Goal: Task Accomplishment & Management: Use online tool/utility

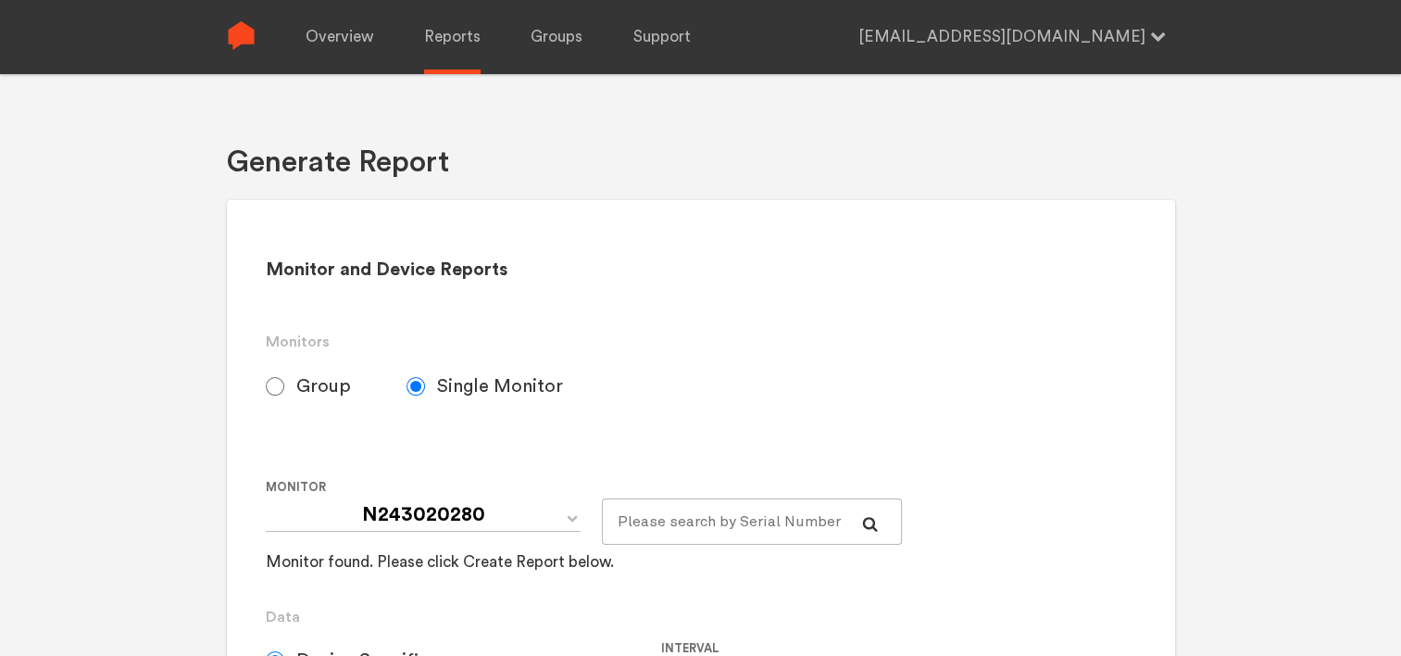
click at [320, 387] on span "Group" at bounding box center [323, 386] width 55 height 22
click at [284, 387] on input "Group" at bounding box center [275, 386] width 19 height 19
radio input "true"
radio input "false"
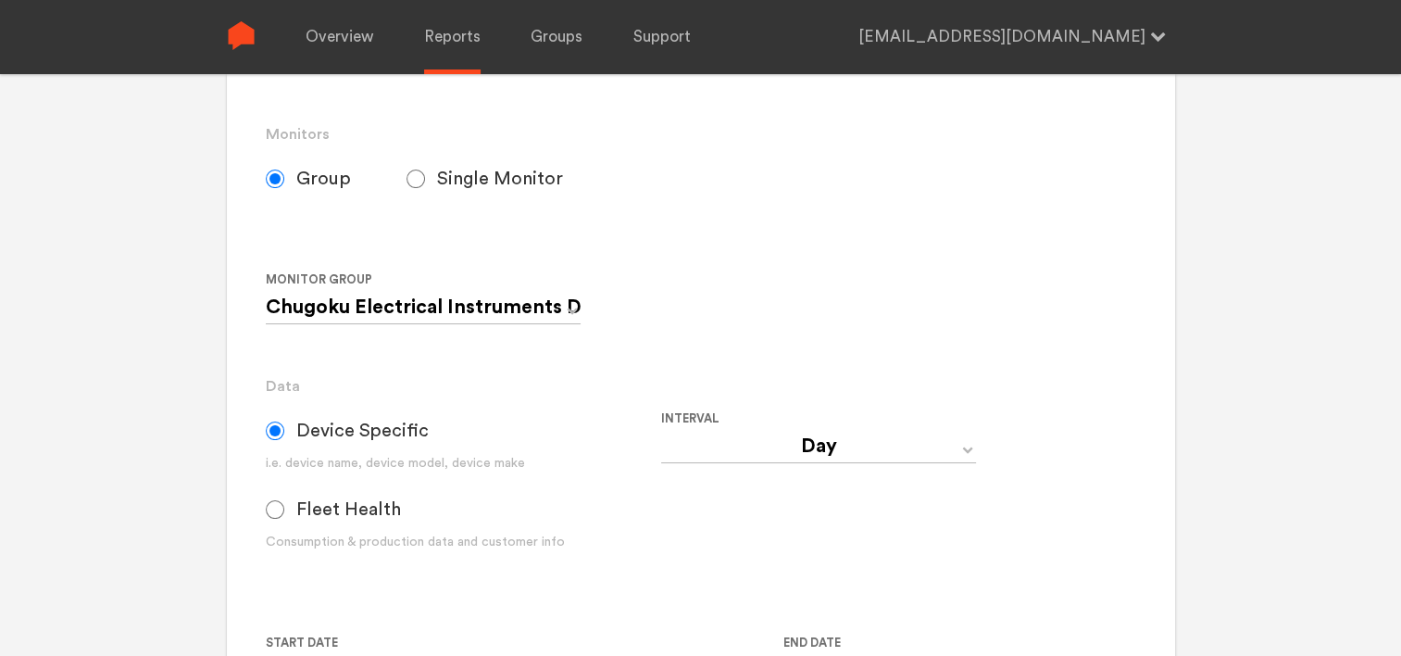
scroll to position [370, 0]
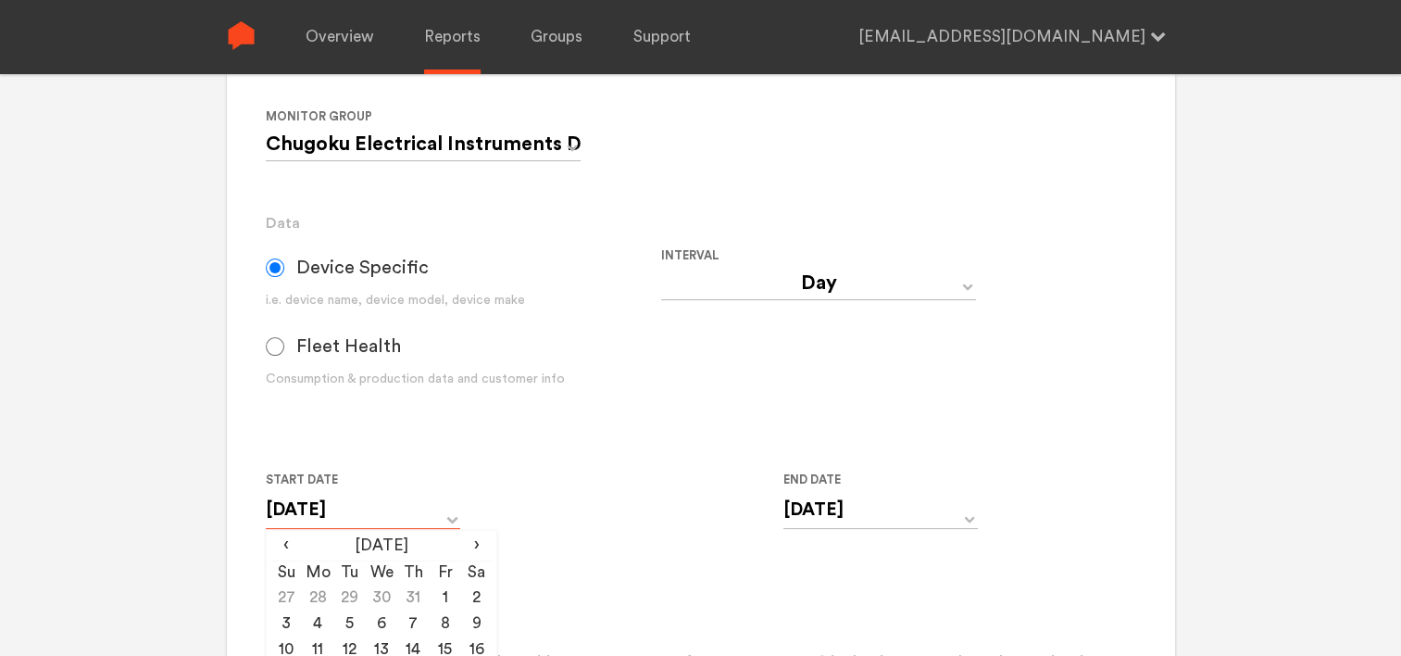
click at [447, 521] on input "[DATE]" at bounding box center [363, 510] width 195 height 38
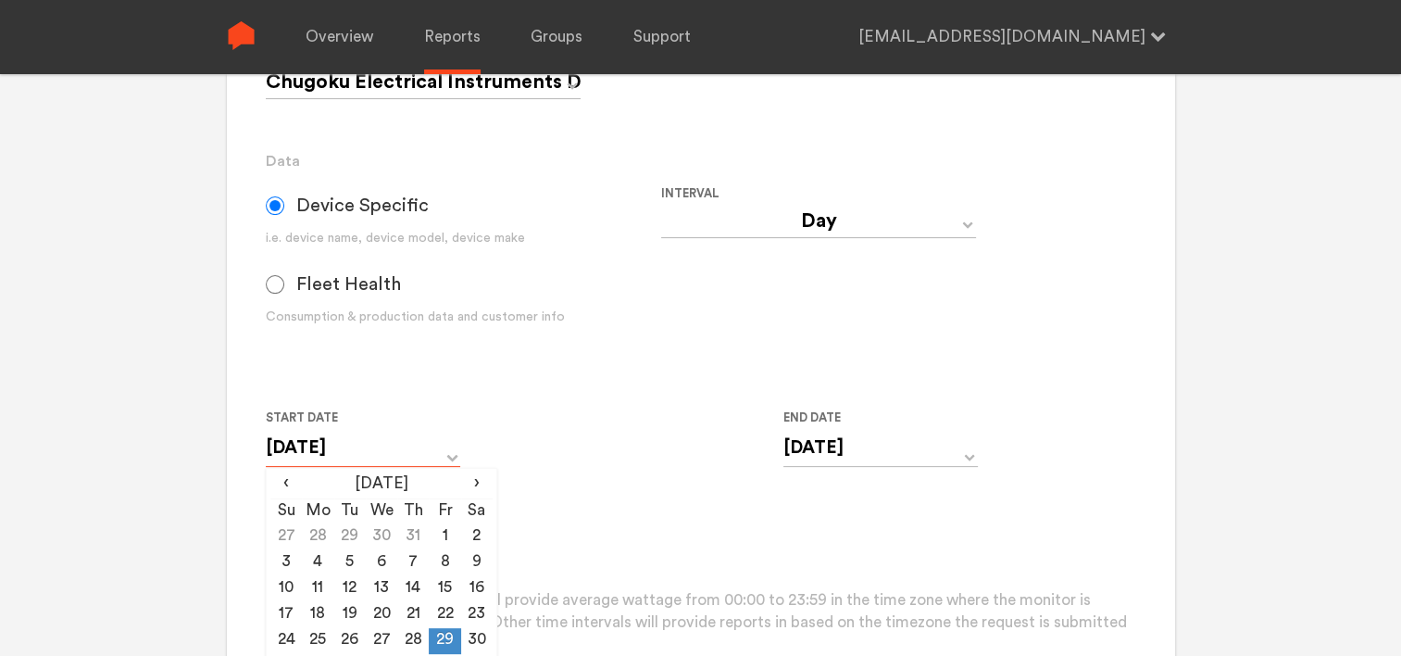
scroll to position [556, 0]
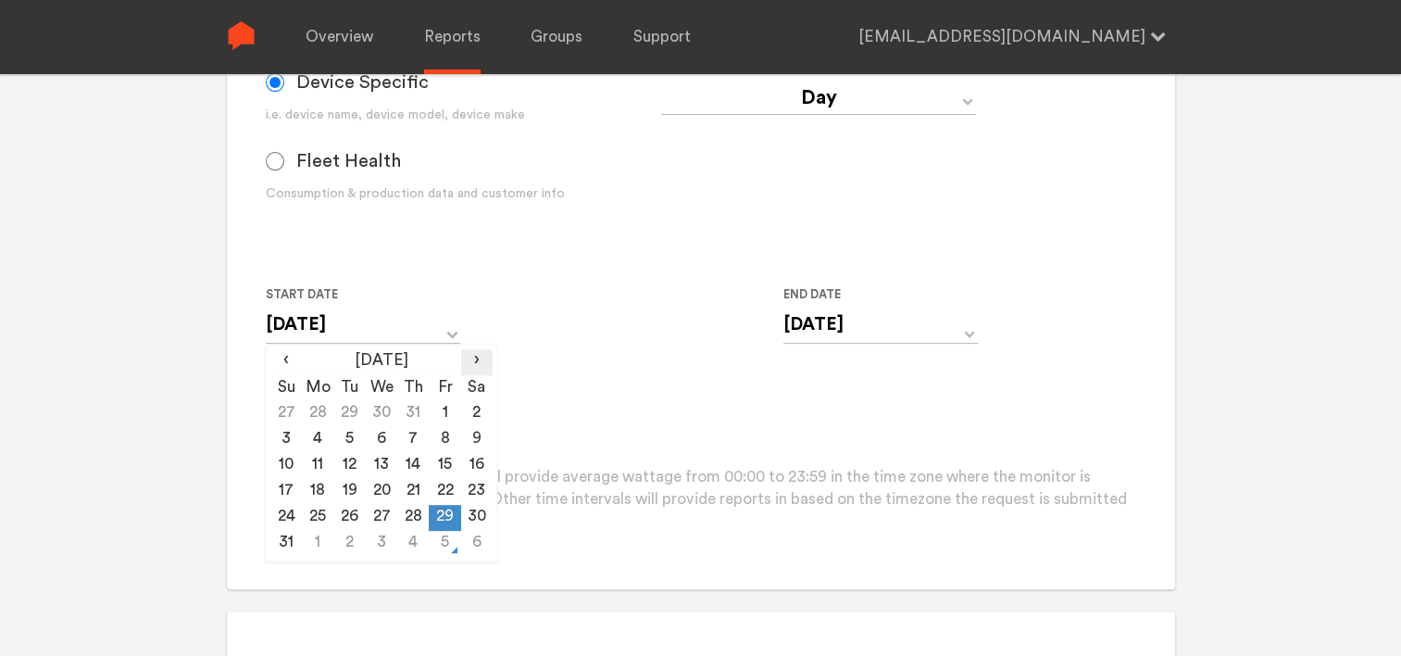
click at [475, 362] on span "›" at bounding box center [476, 360] width 31 height 22
click at [425, 411] on td "4" at bounding box center [412, 414] width 31 height 26
type input "[DATE]"
click at [835, 333] on input "[DATE]" at bounding box center [881, 325] width 195 height 38
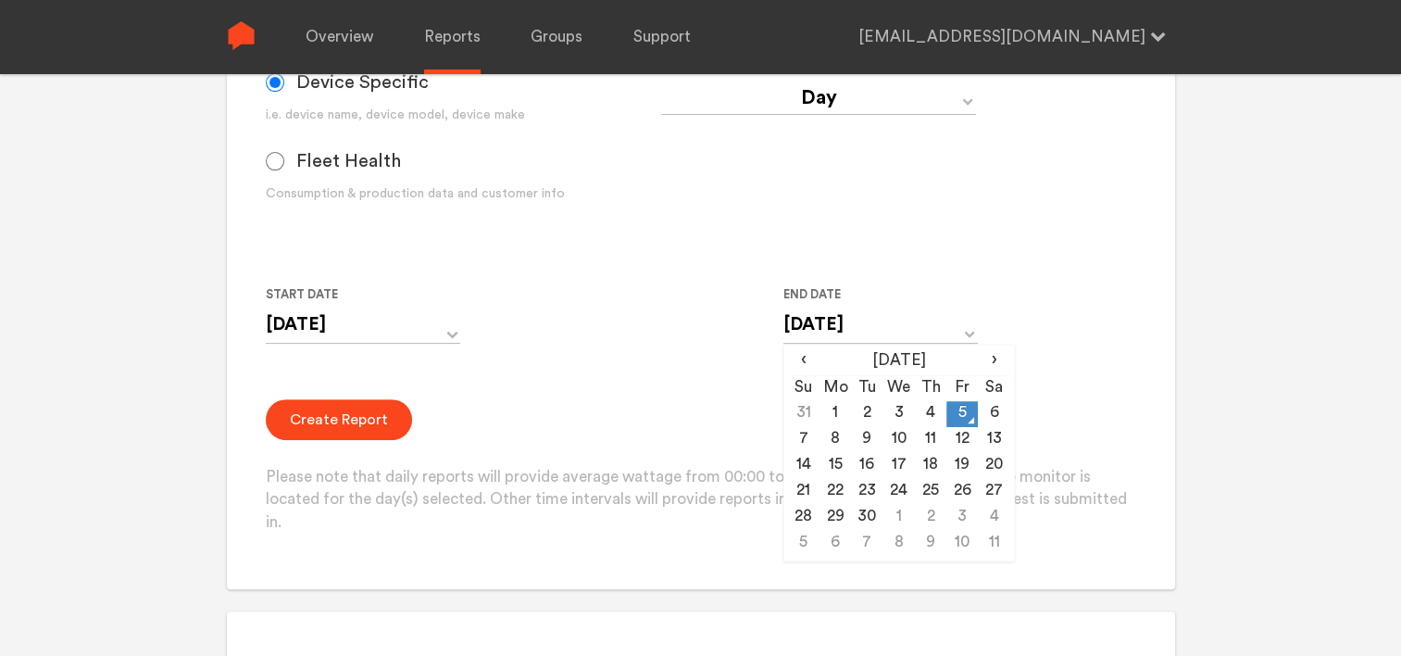
drag, startPoint x: 926, startPoint y: 411, endPoint x: 693, endPoint y: 415, distance: 233.4
click at [924, 411] on td "4" at bounding box center [930, 414] width 31 height 26
type input "[DATE]"
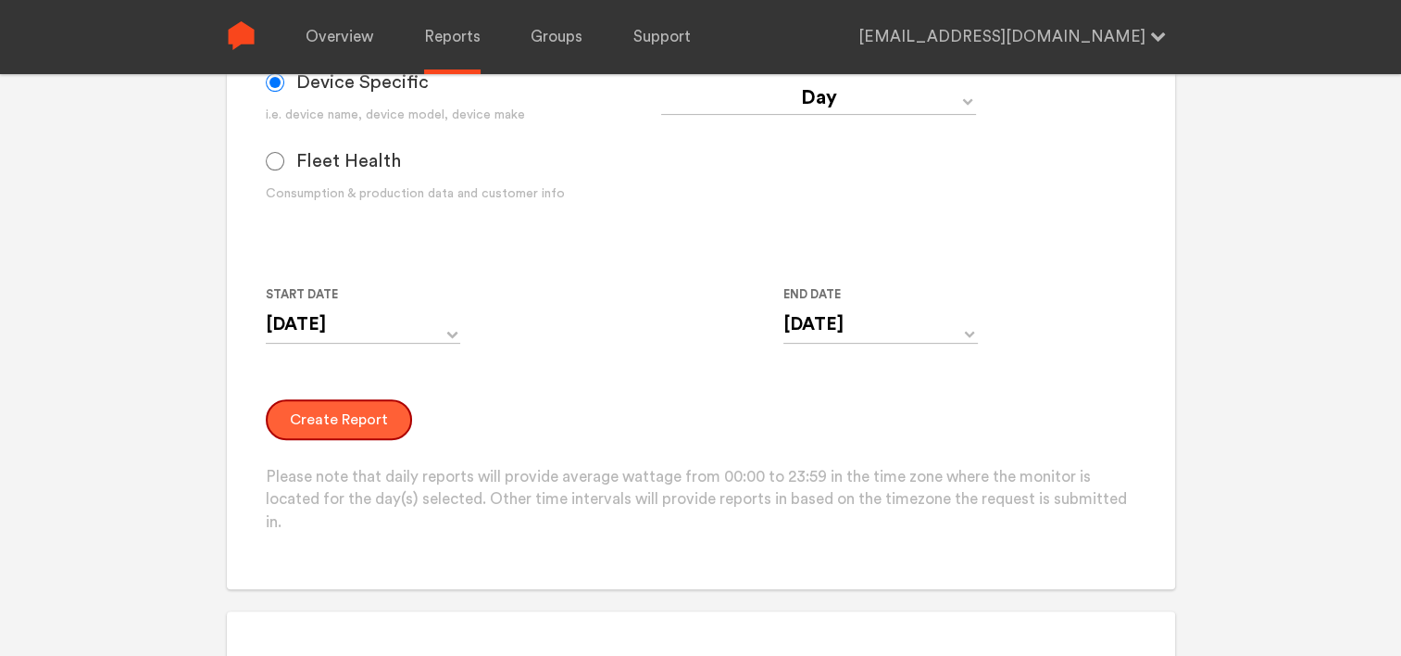
drag, startPoint x: 353, startPoint y: 422, endPoint x: 370, endPoint y: 423, distance: 16.7
click at [354, 422] on button "Create Report" at bounding box center [339, 419] width 146 height 41
click at [355, 424] on button "Create Report" at bounding box center [339, 419] width 146 height 41
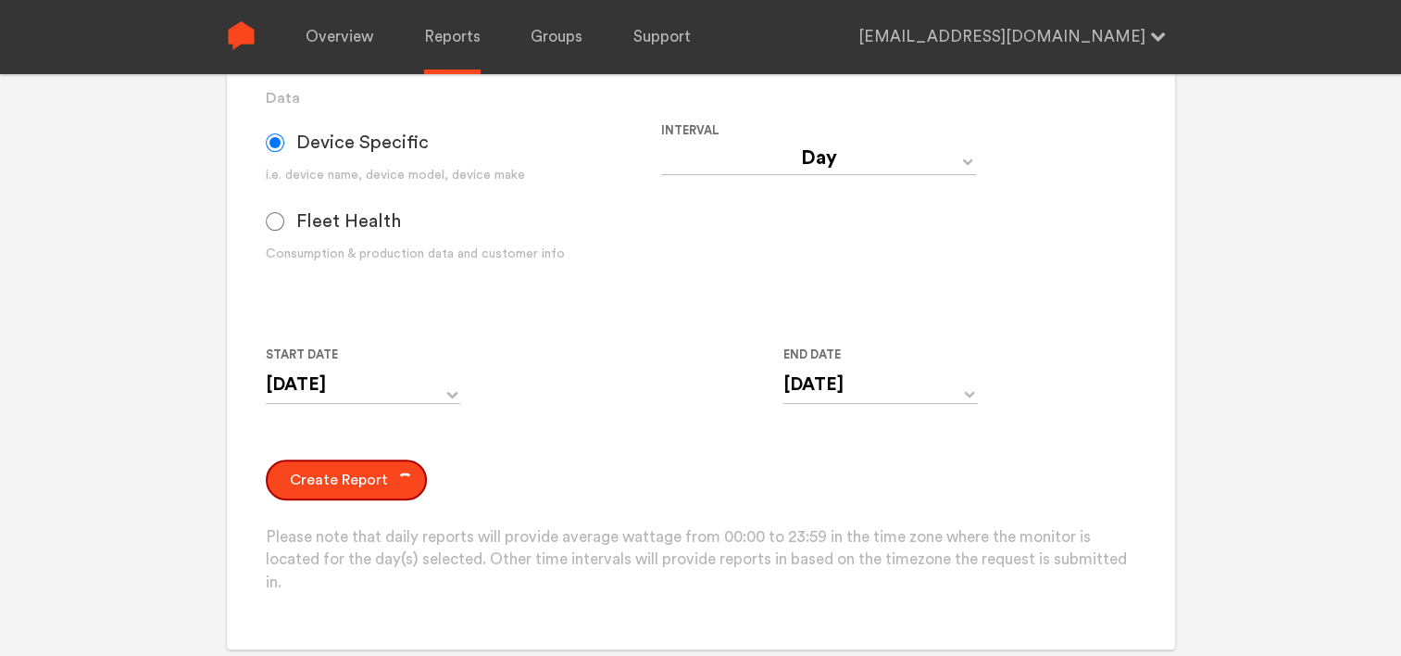
scroll to position [463, 0]
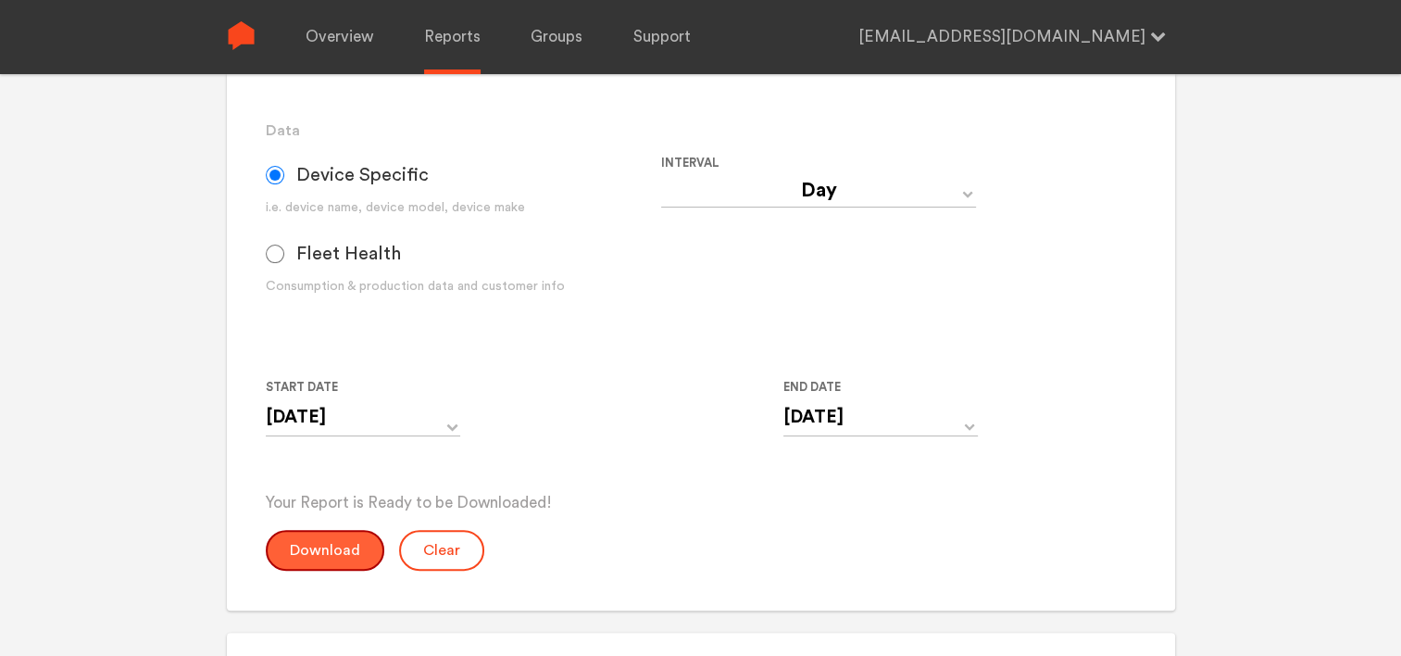
click at [335, 545] on button "Download" at bounding box center [325, 550] width 119 height 41
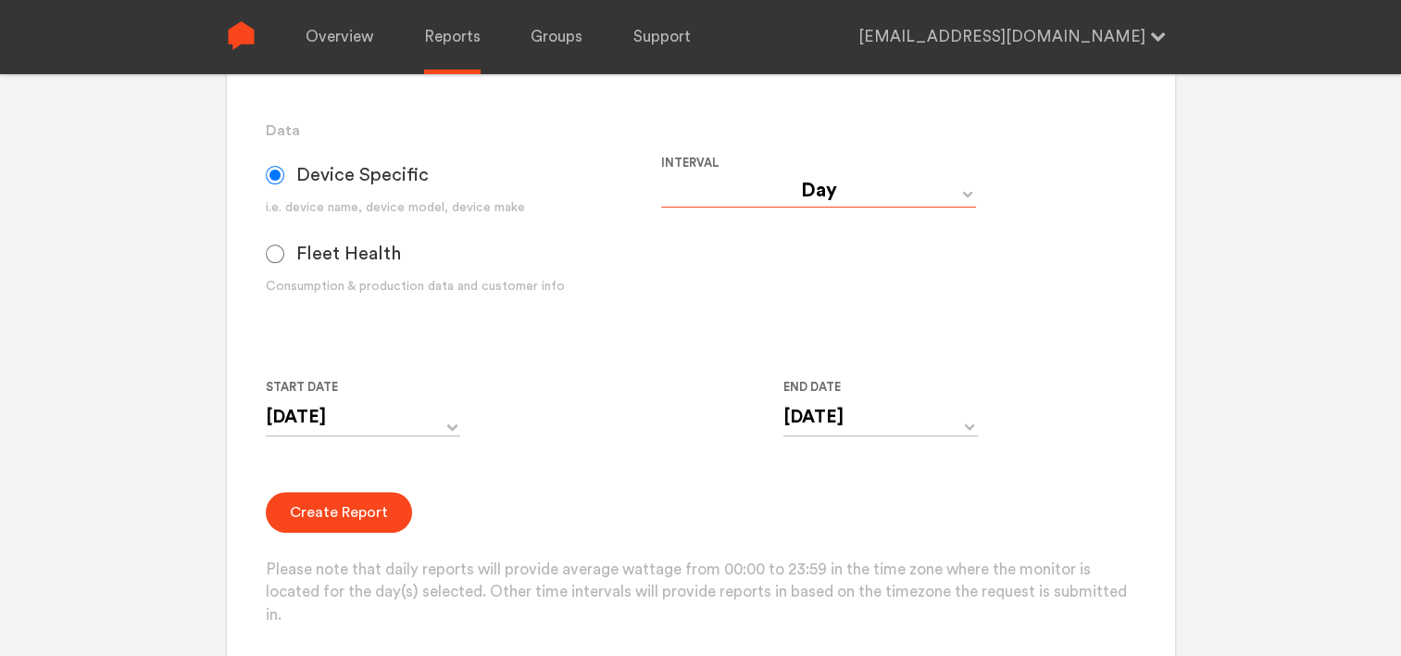
click at [819, 189] on select "Day Year Month Week Hour 30 Minute 15 Minute 5 Minute Minute" at bounding box center [818, 190] width 315 height 33
select select "Minute"
click at [661, 174] on select "Day Year Month Week Hour 30 Minute 15 Minute 5 Minute Minute" at bounding box center [818, 190] width 315 height 33
type input "[DATE] 12:00 AM"
type input "[DATE] 11:59 PM"
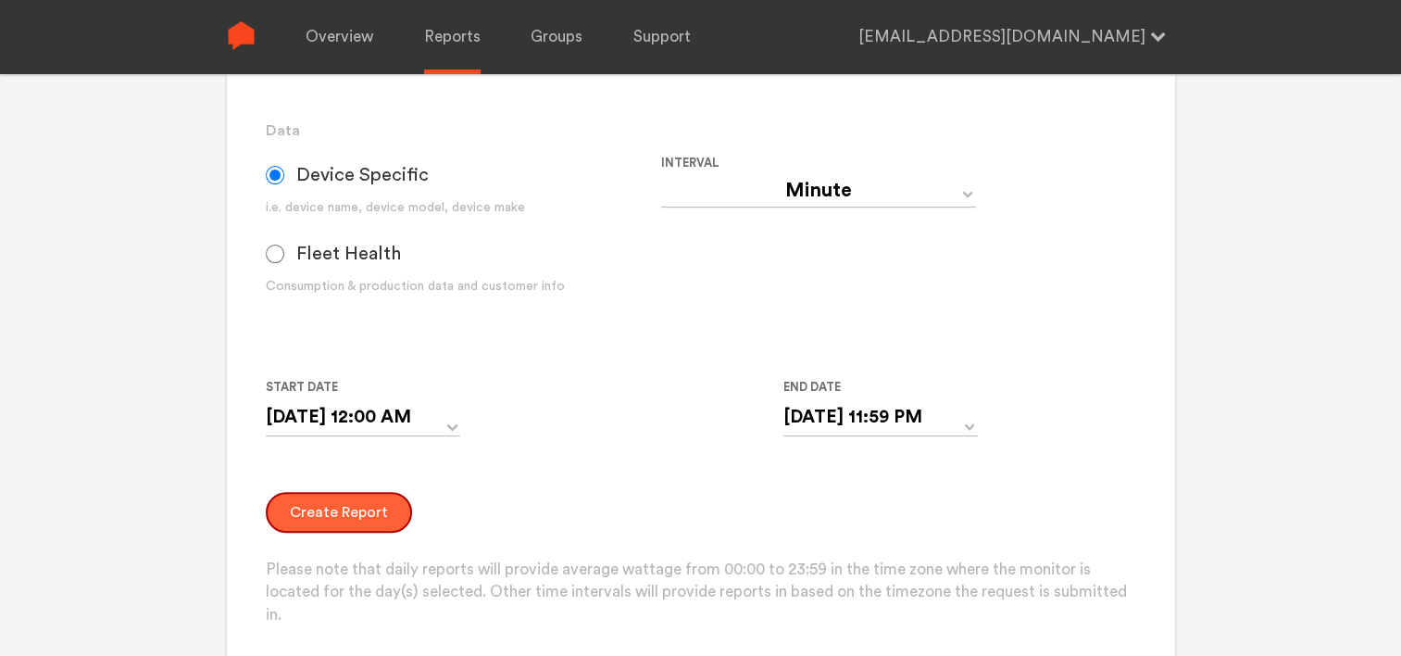
click at [374, 519] on button "Create Report" at bounding box center [339, 512] width 146 height 41
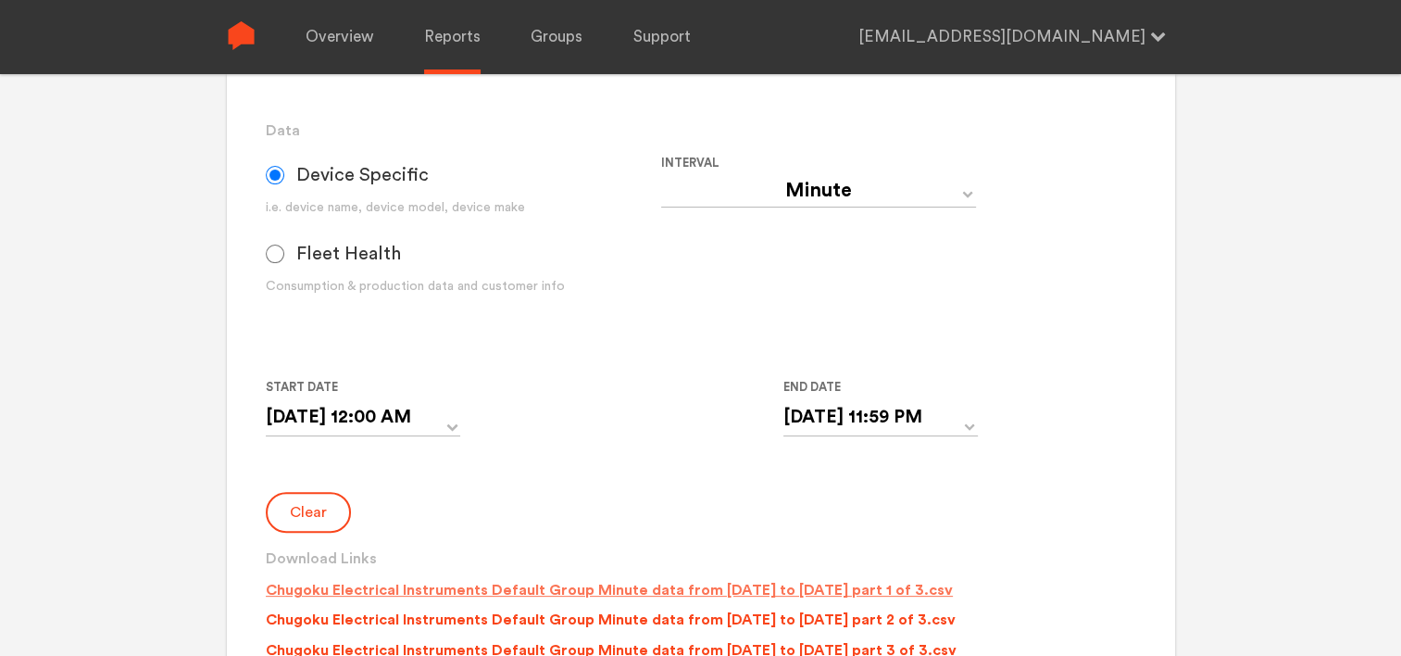
click at [523, 591] on p "Chugoku Electrical Instruments Default Group Minute data from [DATE] to [DATE] …" at bounding box center [609, 590] width 687 height 22
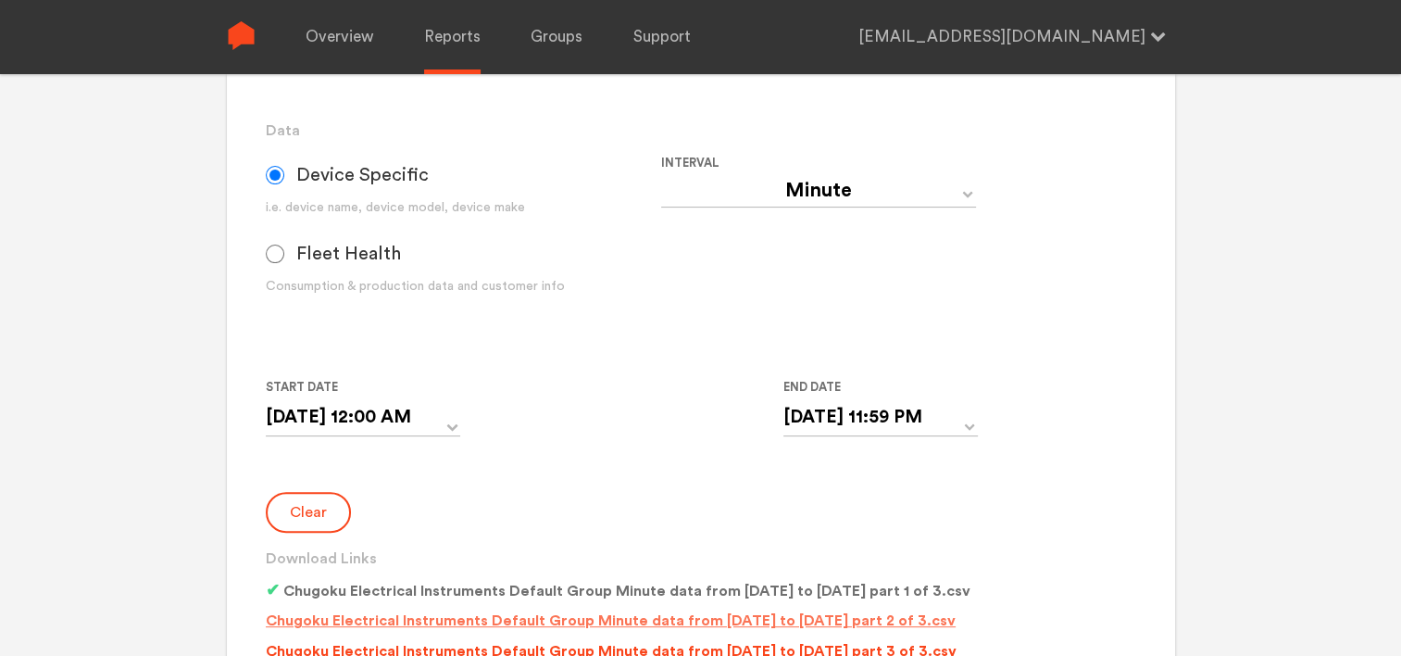
click at [526, 615] on p "Chugoku Electrical Instruments Default Group Minute data from [DATE] to [DATE] …" at bounding box center [611, 620] width 690 height 22
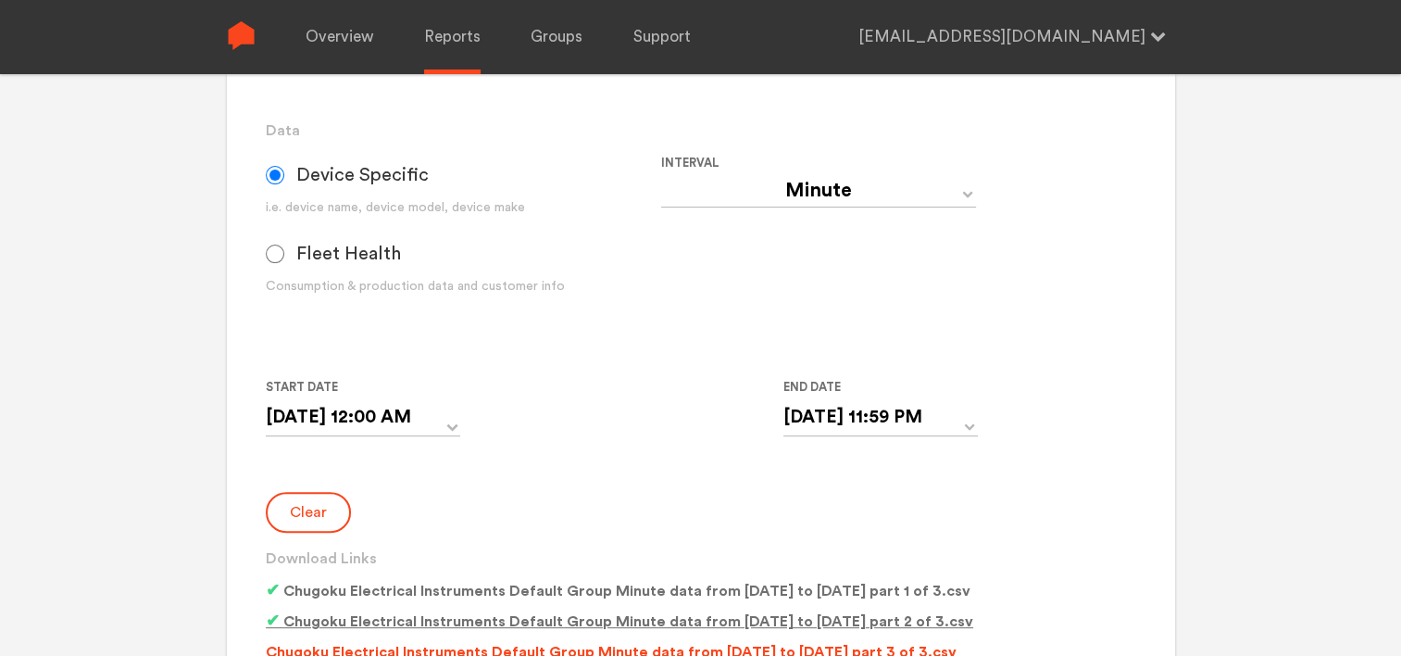
scroll to position [556, 0]
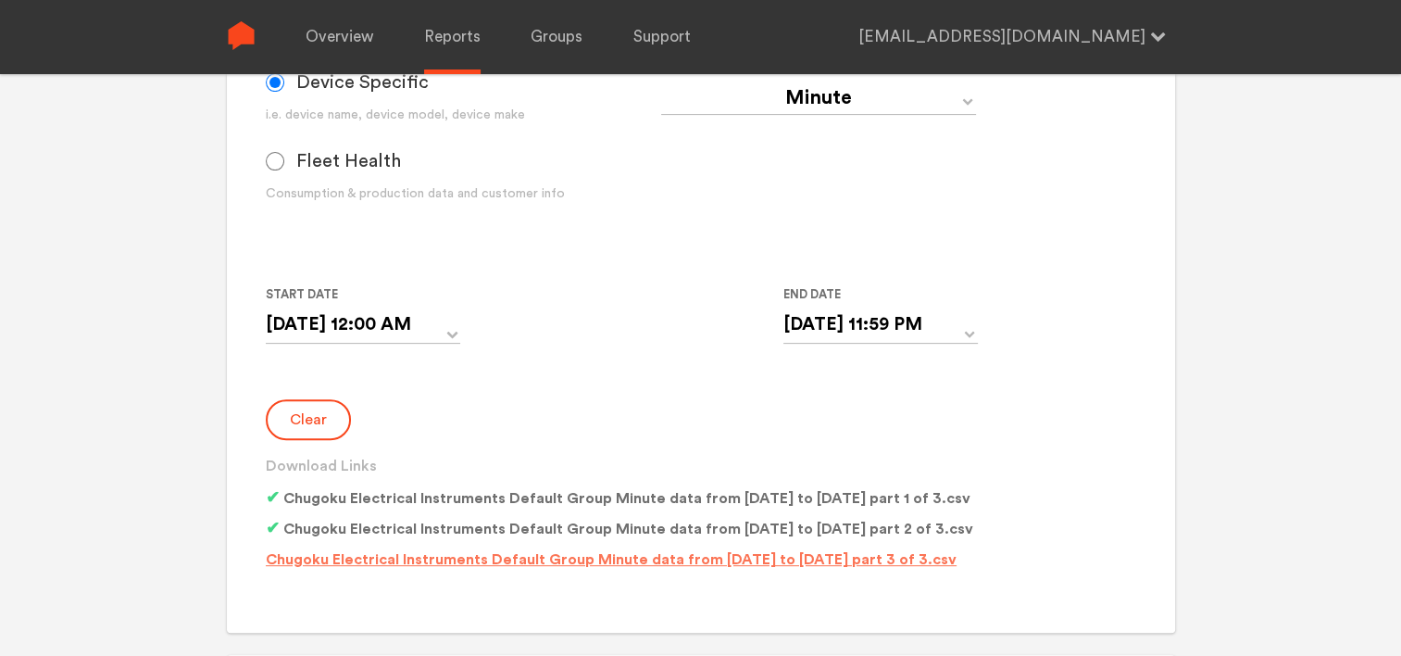
click at [588, 555] on p "Chugoku Electrical Instruments Default Group Minute data from [DATE] to [DATE] …" at bounding box center [611, 559] width 691 height 22
drag, startPoint x: 1207, startPoint y: 393, endPoint x: 1172, endPoint y: 370, distance: 41.6
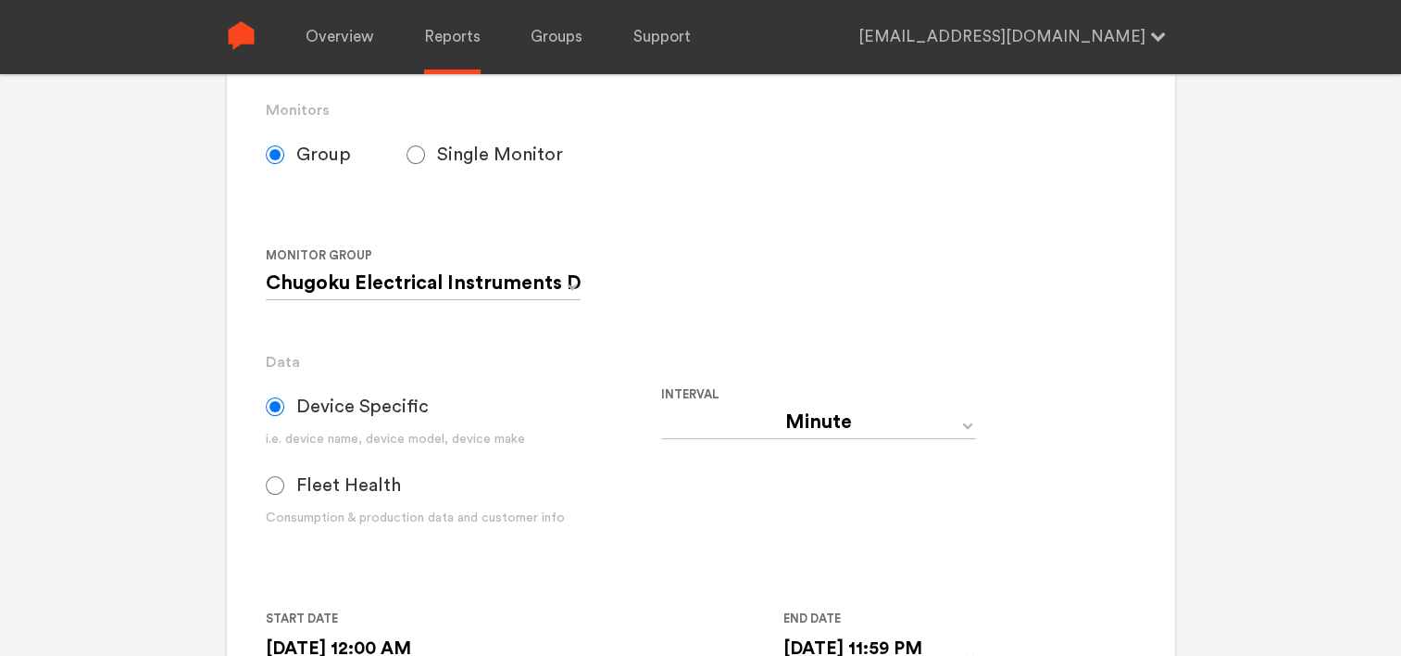
scroll to position [185, 0]
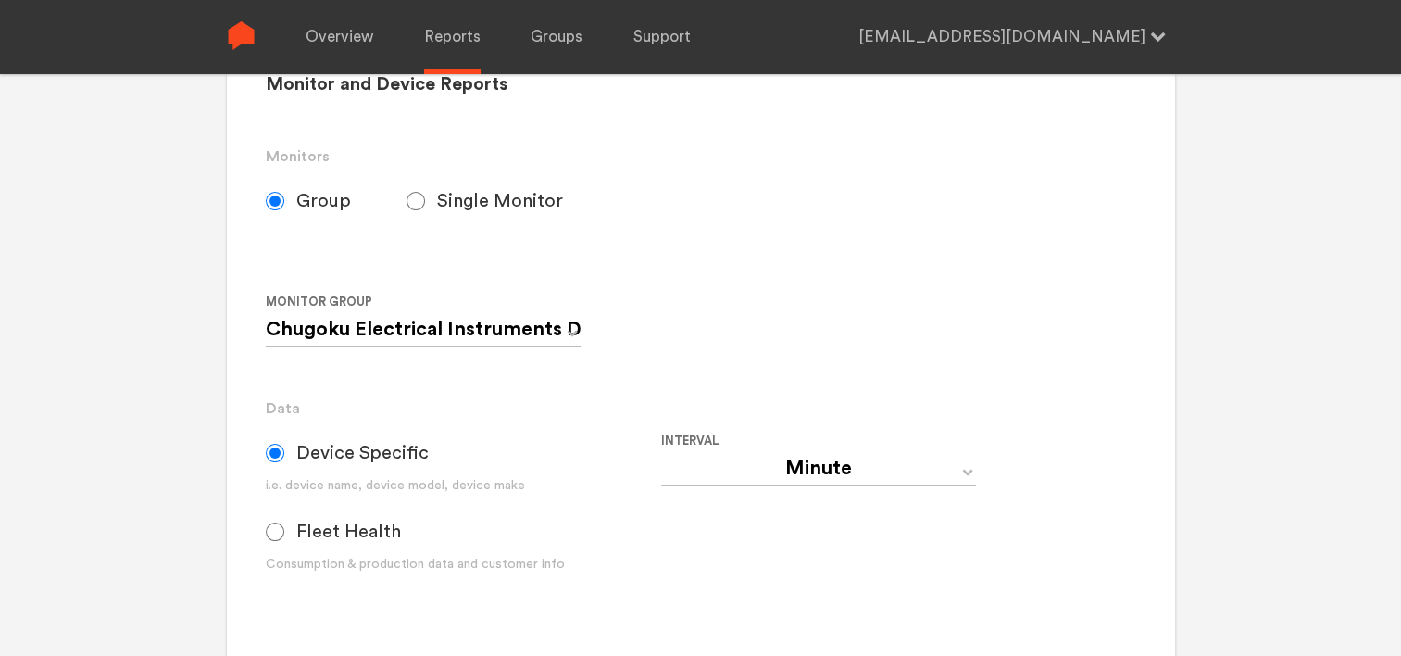
click at [410, 204] on input "Single Monitor" at bounding box center [416, 201] width 19 height 19
radio input "true"
radio input "false"
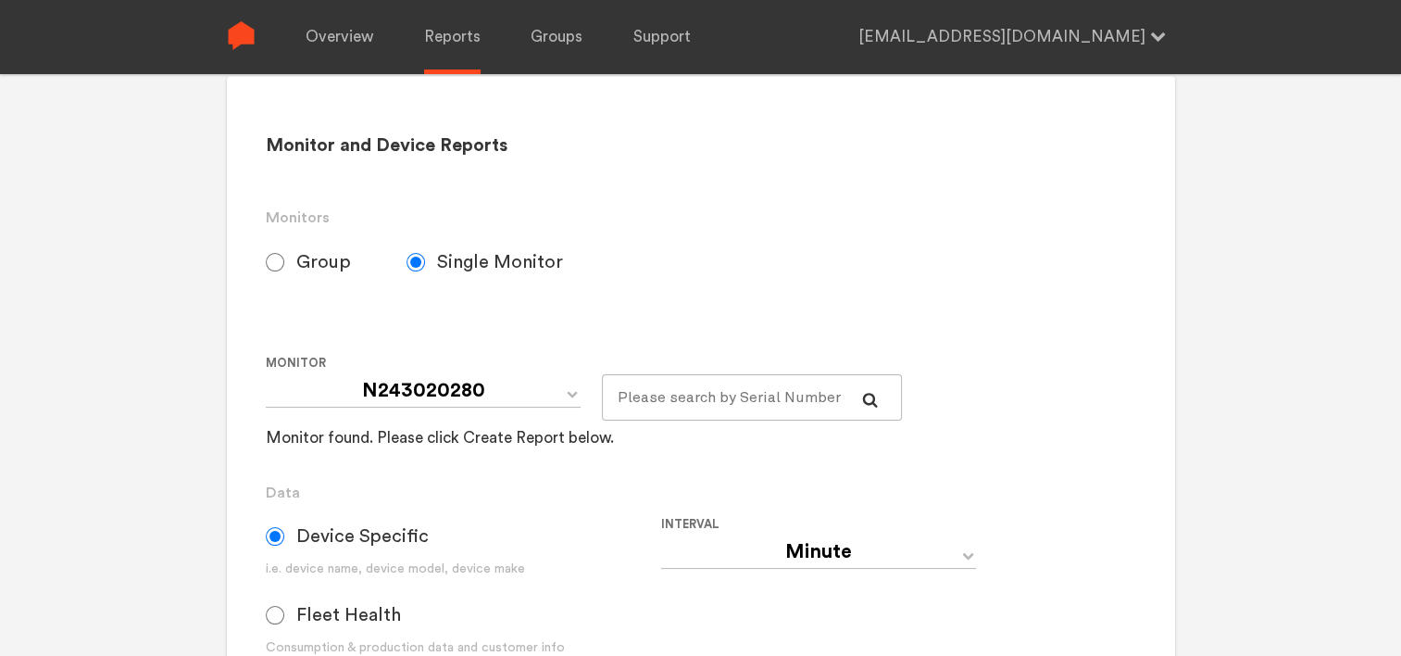
scroll to position [0, 0]
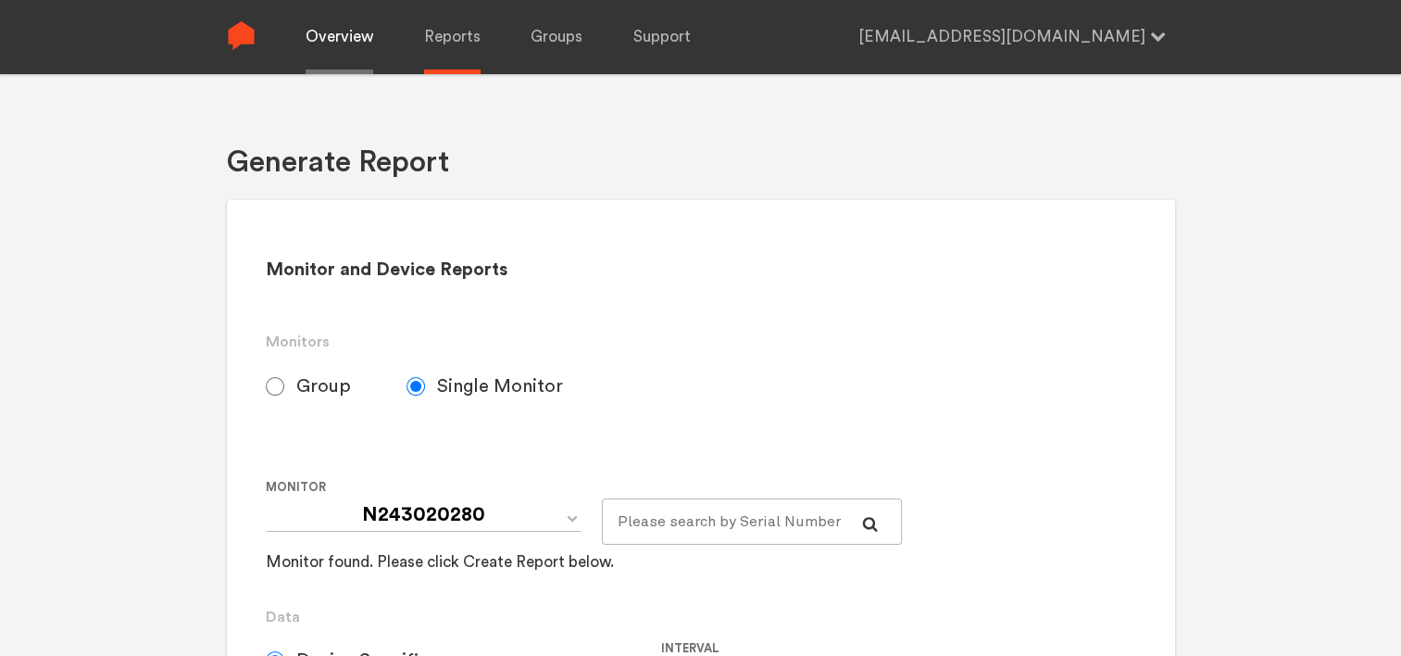
click at [345, 33] on link "Overview" at bounding box center [340, 37] width 68 height 74
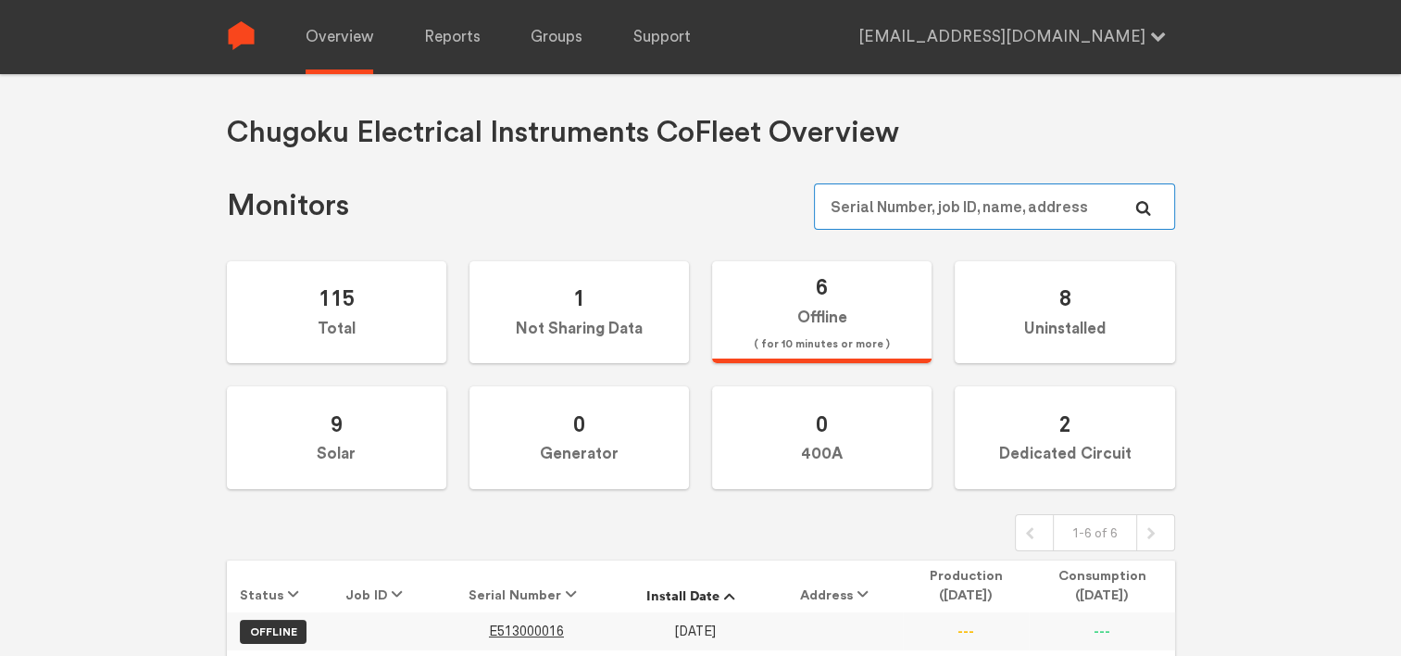
click at [942, 207] on input "text" at bounding box center [994, 206] width 360 height 46
type input "0000110"
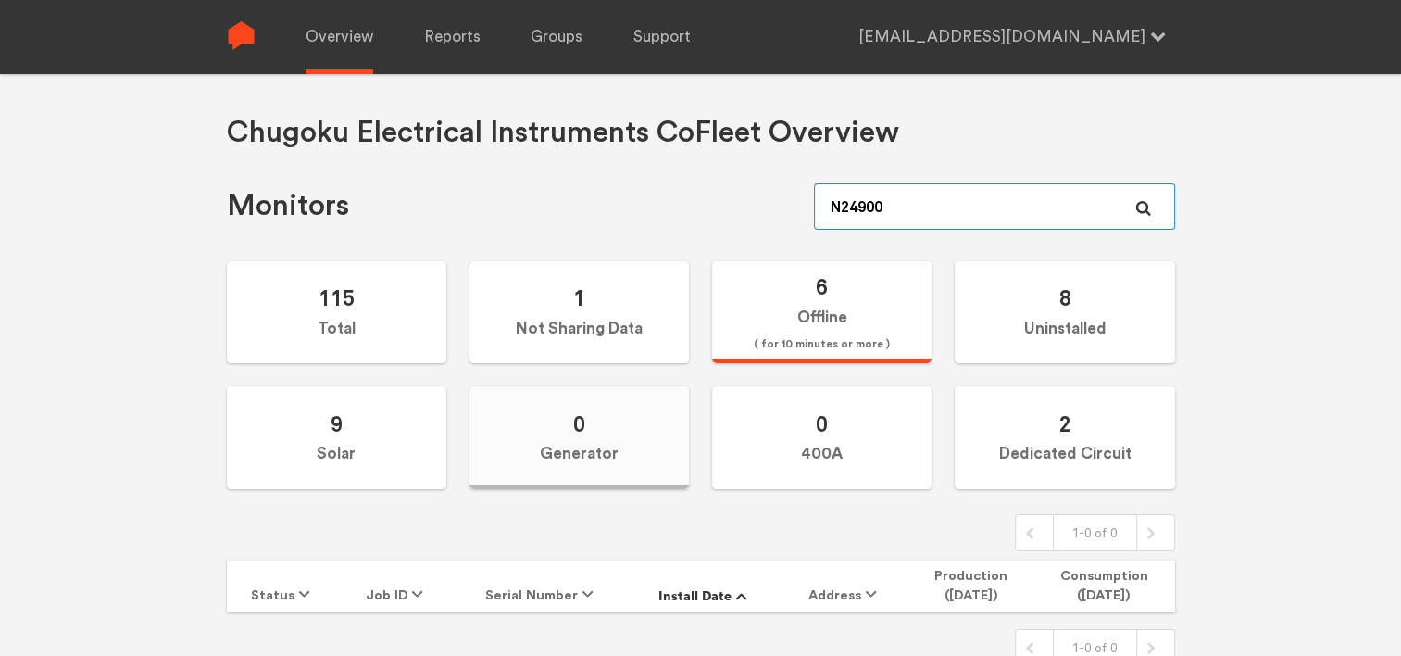
type input "N249000"
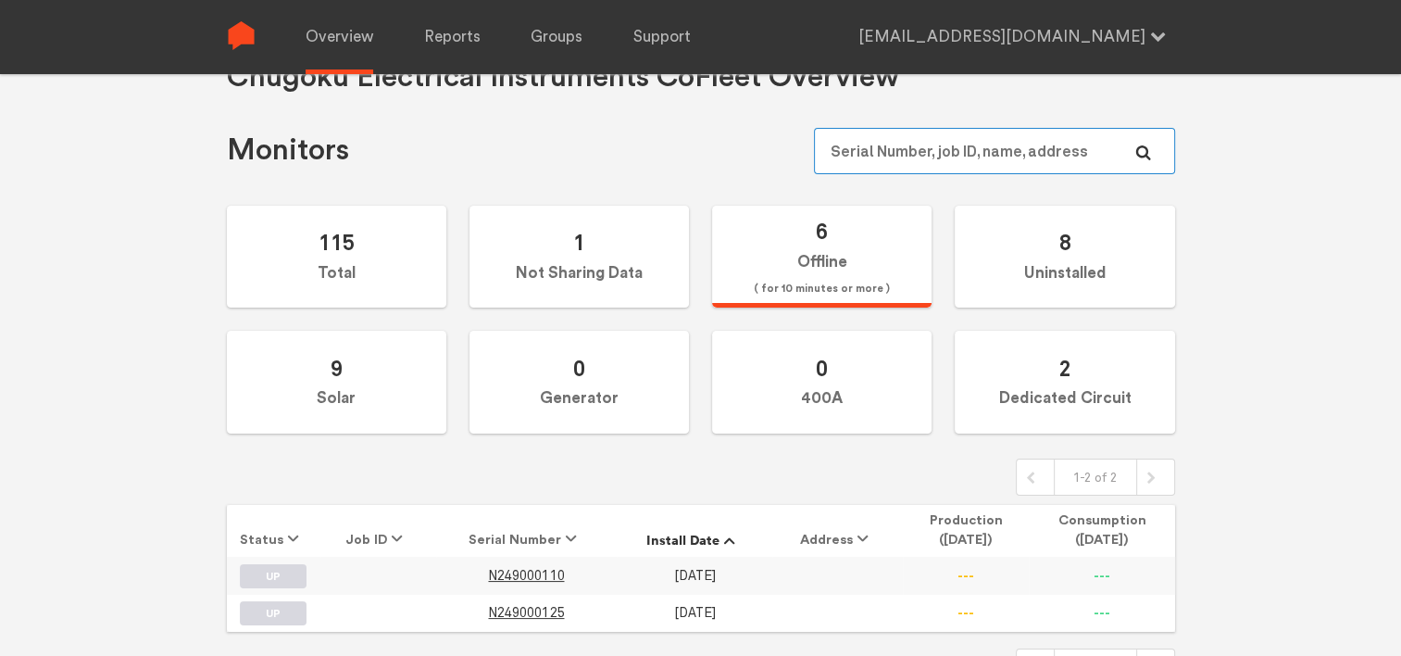
scroll to position [83, 0]
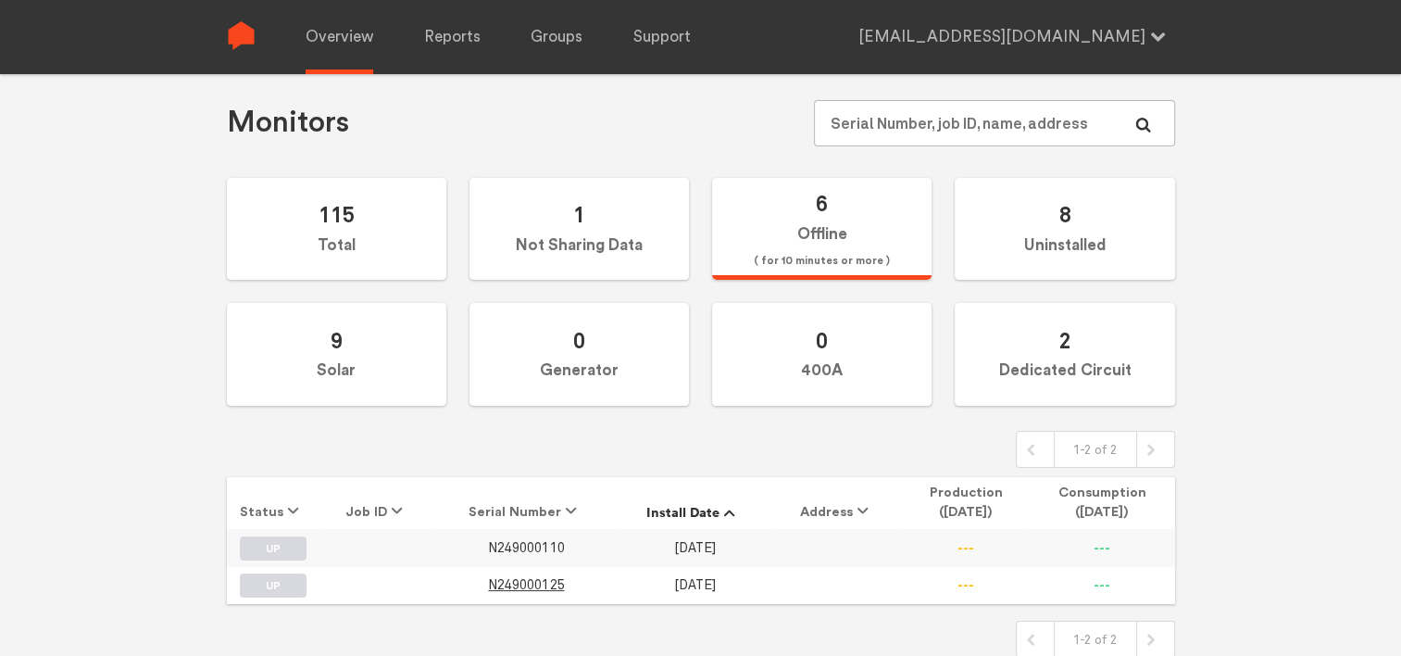
click at [552, 547] on span "N249000110" at bounding box center [526, 548] width 76 height 16
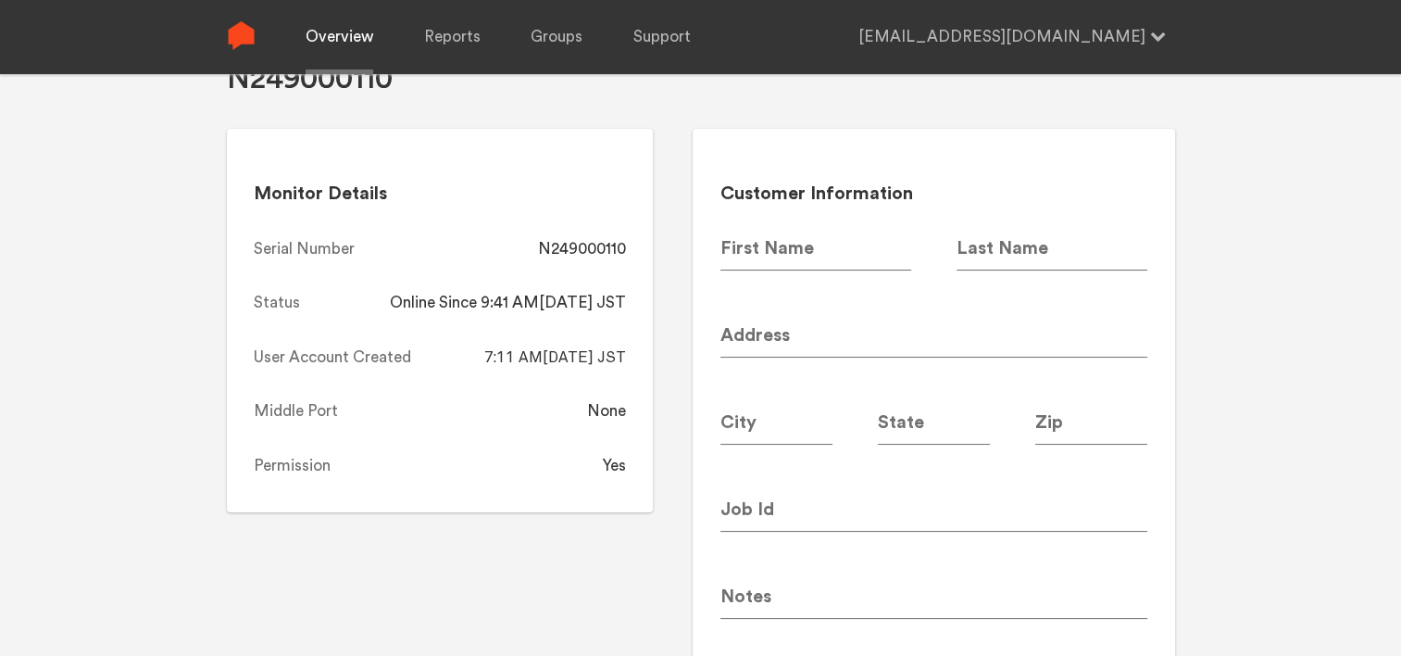
click at [333, 45] on link "Overview" at bounding box center [340, 37] width 68 height 74
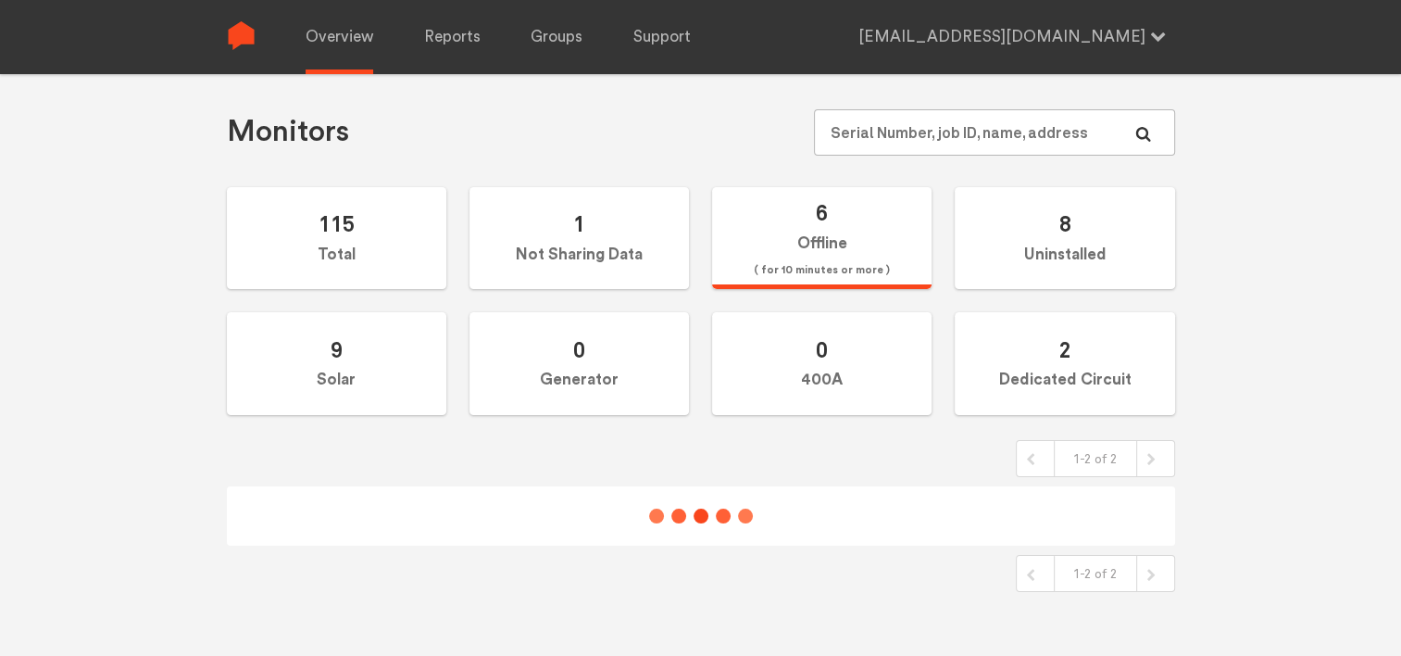
scroll to position [83, 0]
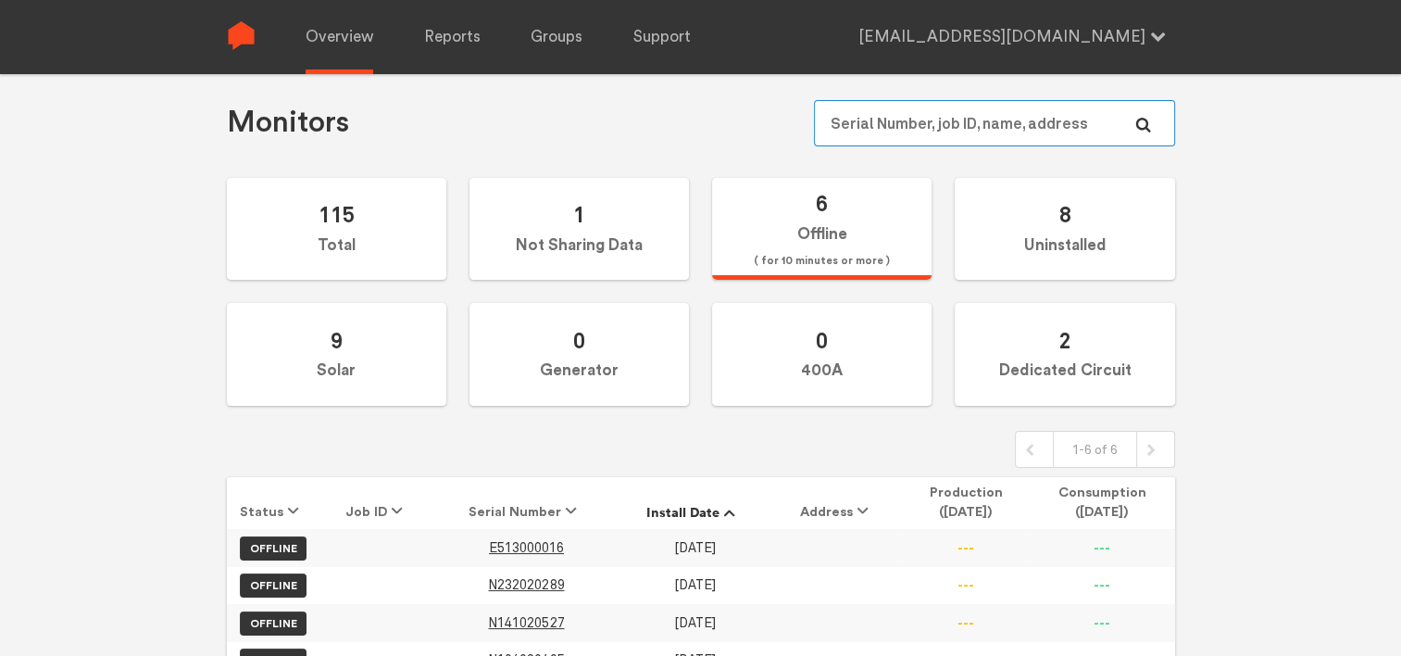
click at [877, 121] on input "text" at bounding box center [994, 123] width 360 height 46
click at [846, 111] on input "text" at bounding box center [994, 123] width 360 height 46
type input "249000"
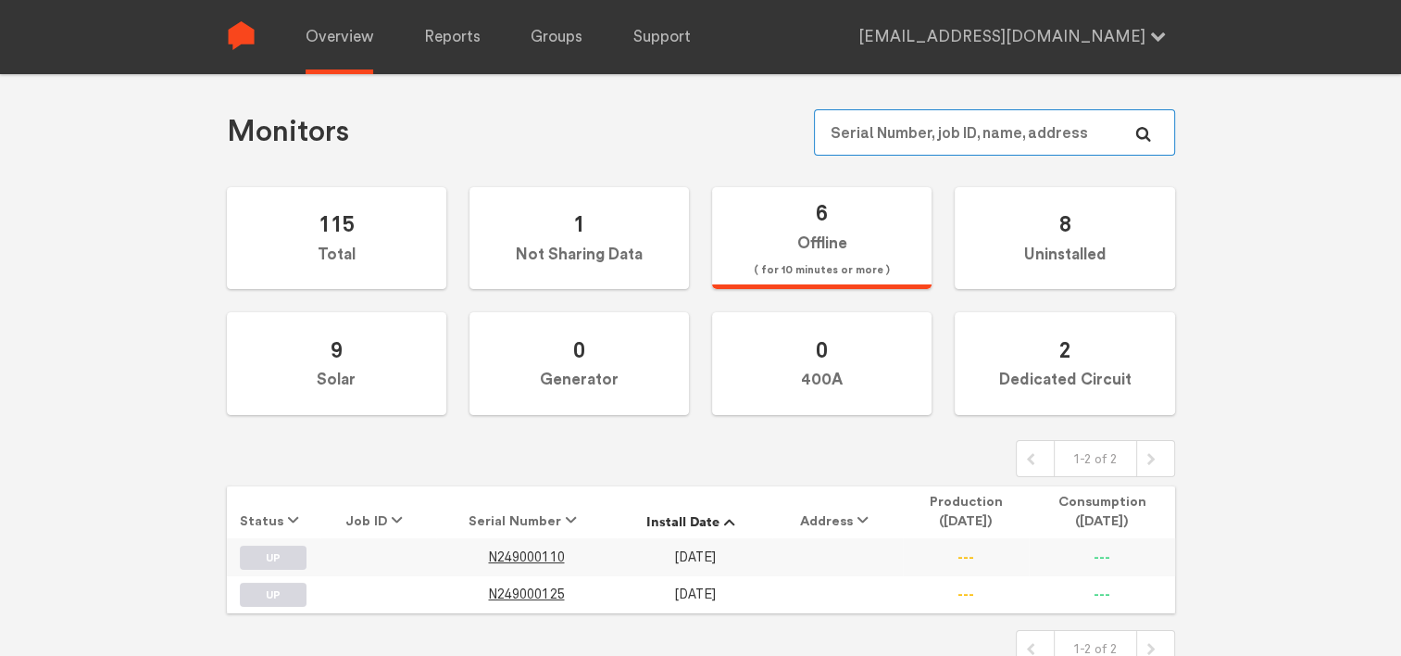
scroll to position [83, 0]
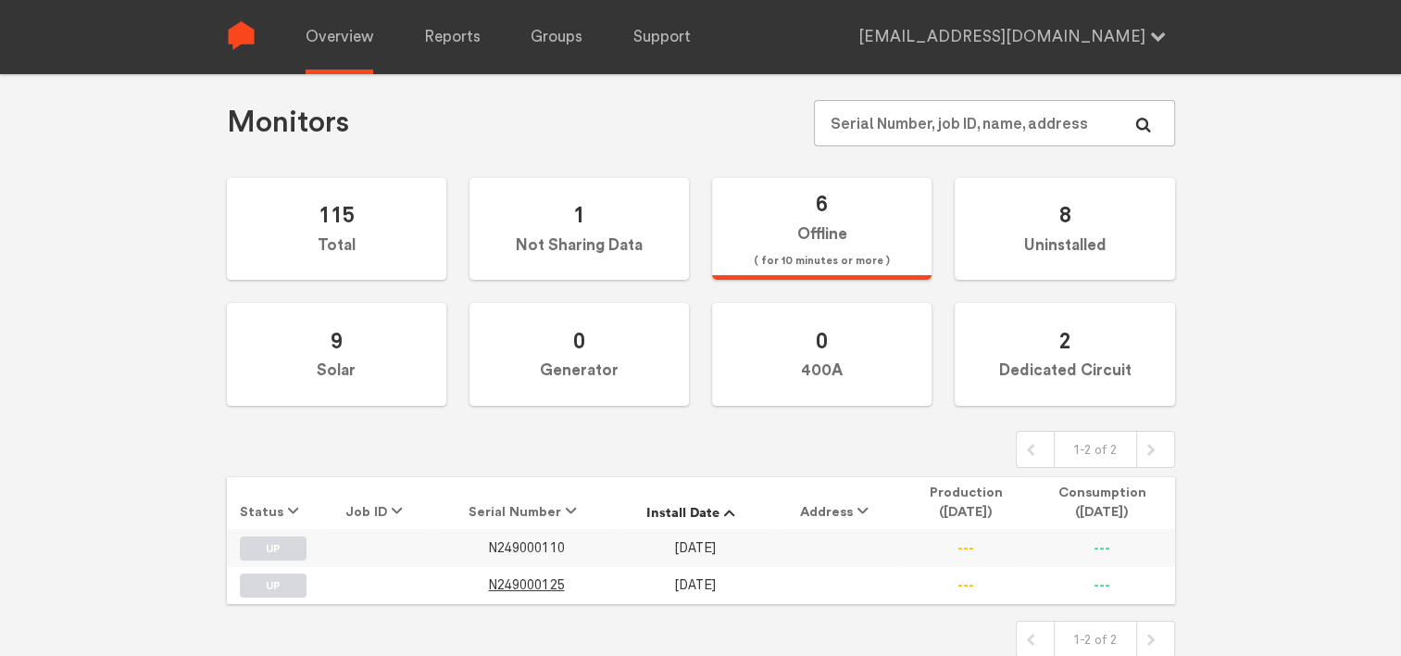
click at [546, 545] on span "N249000110" at bounding box center [526, 548] width 76 height 16
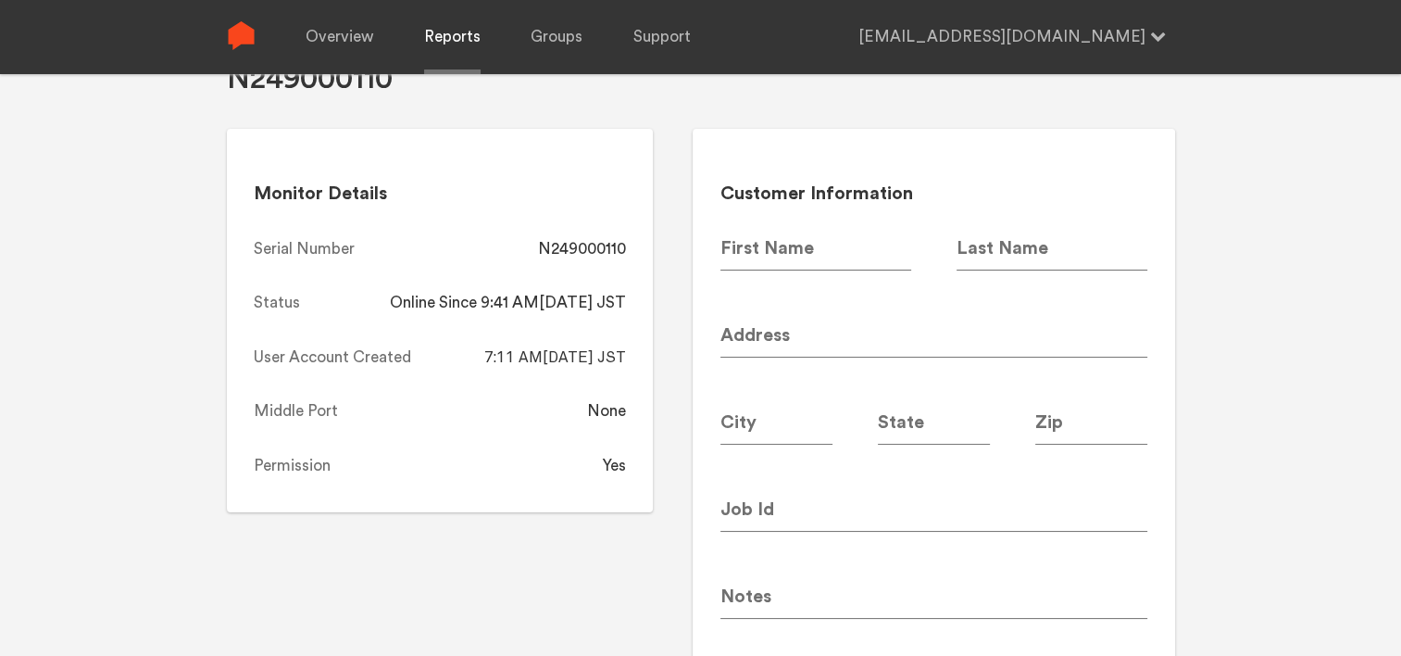
drag, startPoint x: 462, startPoint y: 34, endPoint x: 464, endPoint y: 44, distance: 10.4
click at [461, 34] on link "Reports" at bounding box center [452, 37] width 56 height 74
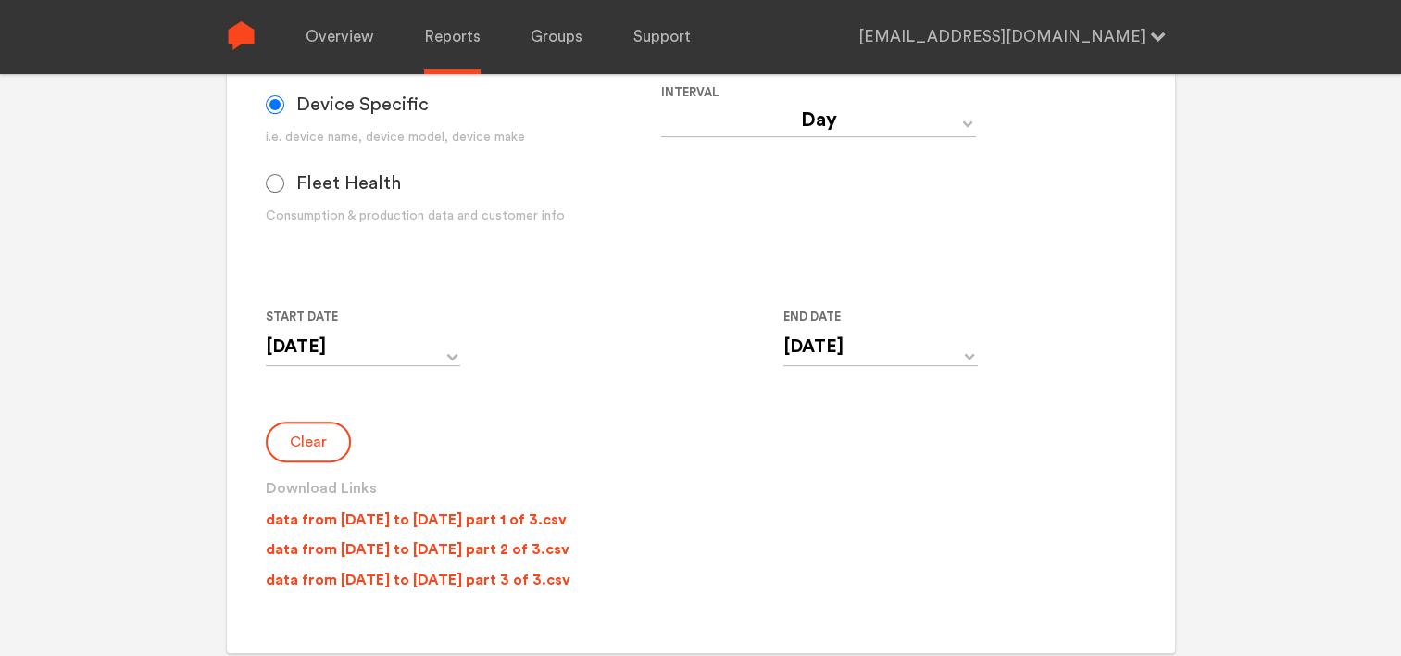
scroll to position [546, 0]
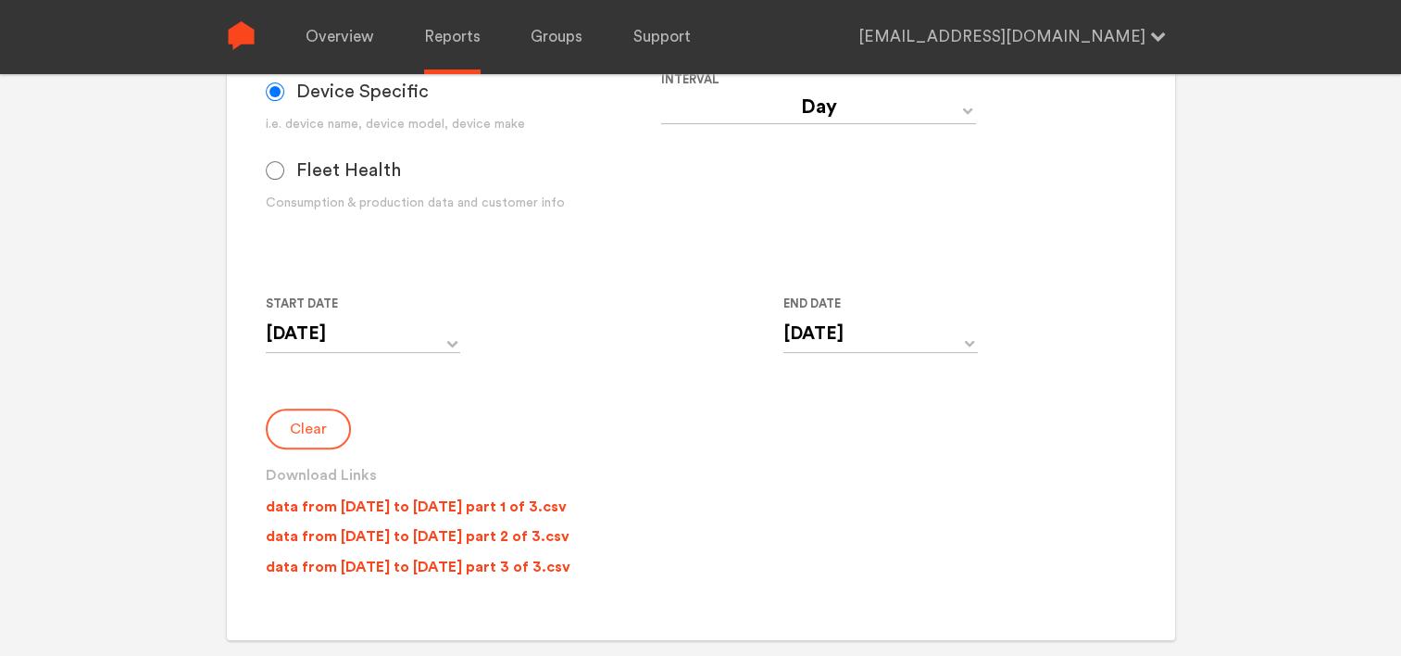
click at [328, 433] on button "Clear" at bounding box center [308, 428] width 85 height 41
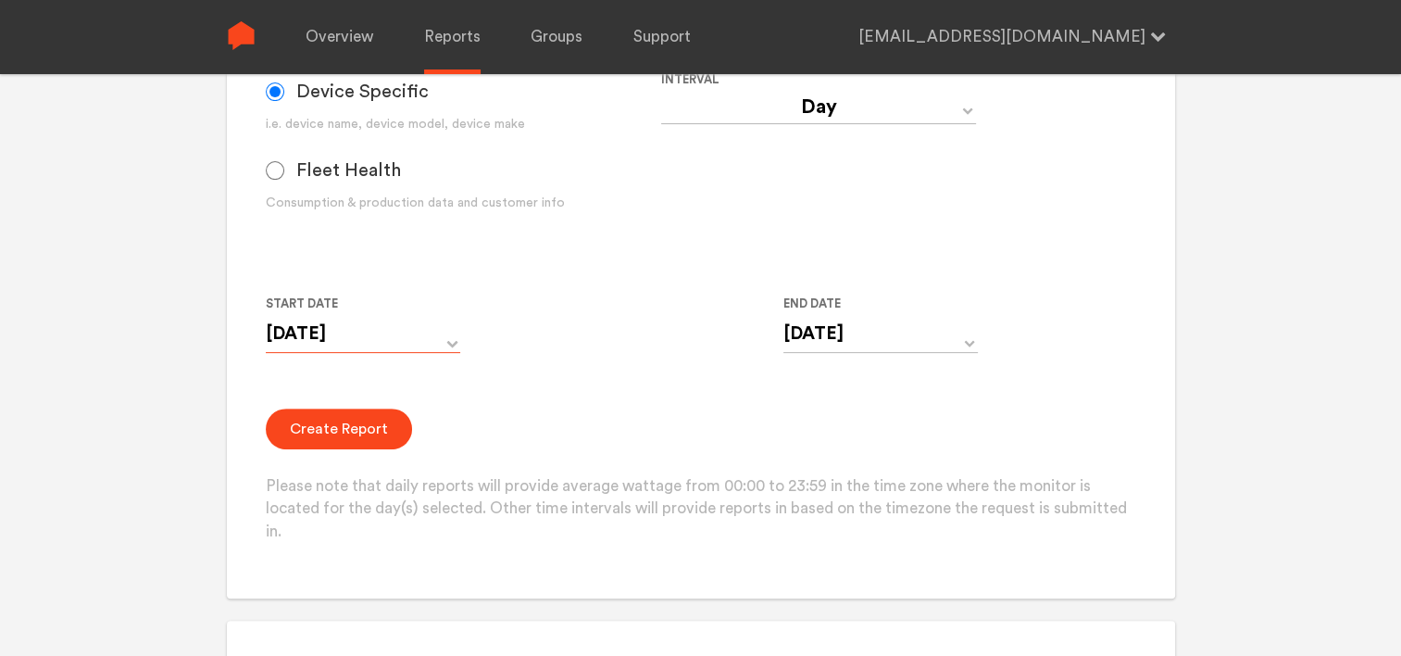
click at [425, 344] on input "[DATE]" at bounding box center [363, 334] width 195 height 38
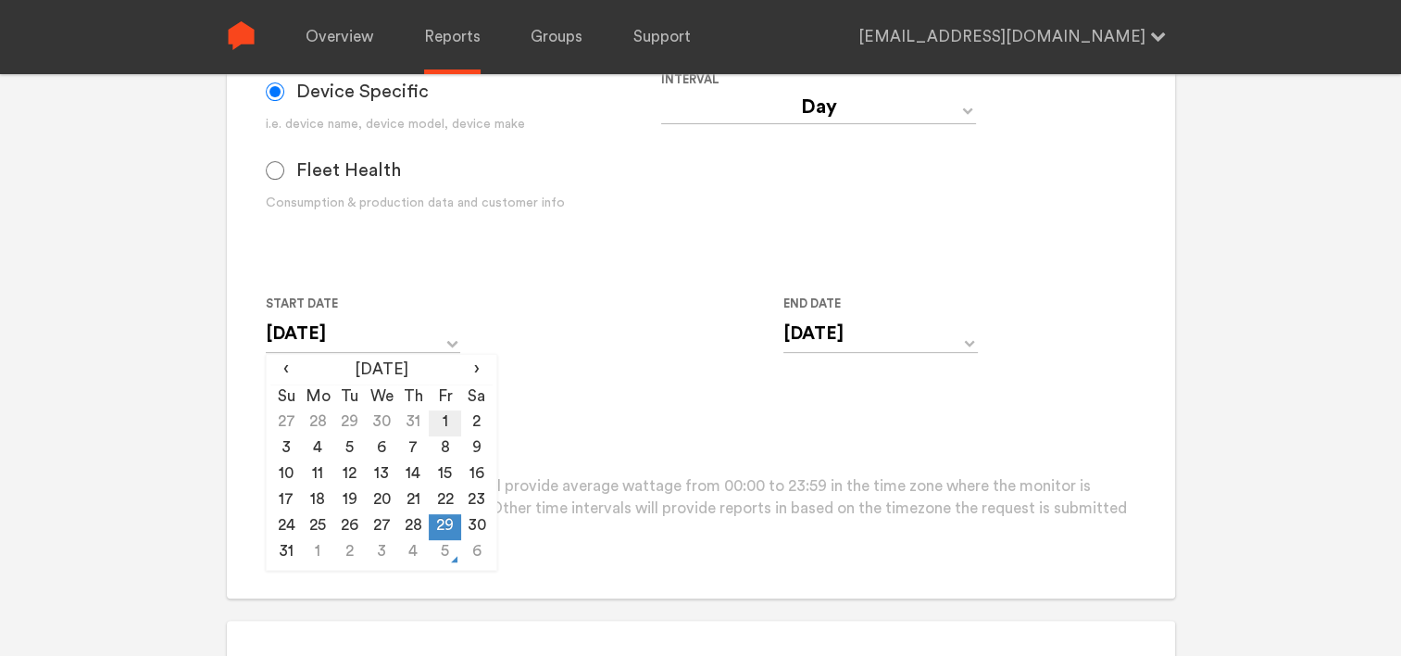
click at [450, 412] on td "1" at bounding box center [444, 423] width 31 height 26
type input "[DATE]"
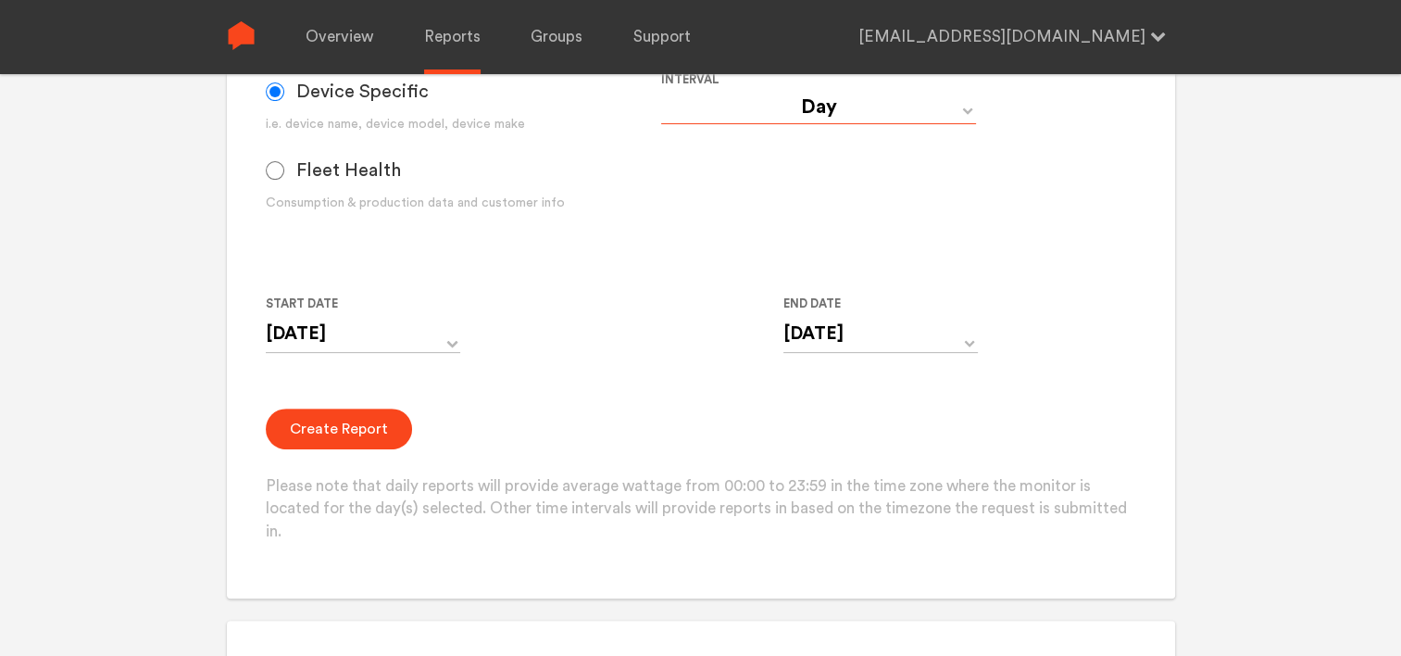
click at [856, 110] on select "Day Year Month Week Hour 30 Minute 15 Minute 5 Minute Minute" at bounding box center [818, 107] width 315 height 33
select select "Minute"
click at [661, 91] on select "Day Year Month Week Hour 30 Minute 15 Minute 5 Minute Minute" at bounding box center [818, 107] width 315 height 33
type input "[DATE] 12:00 AM"
click at [854, 341] on input "[DATE] 11:59 PM" at bounding box center [881, 334] width 195 height 38
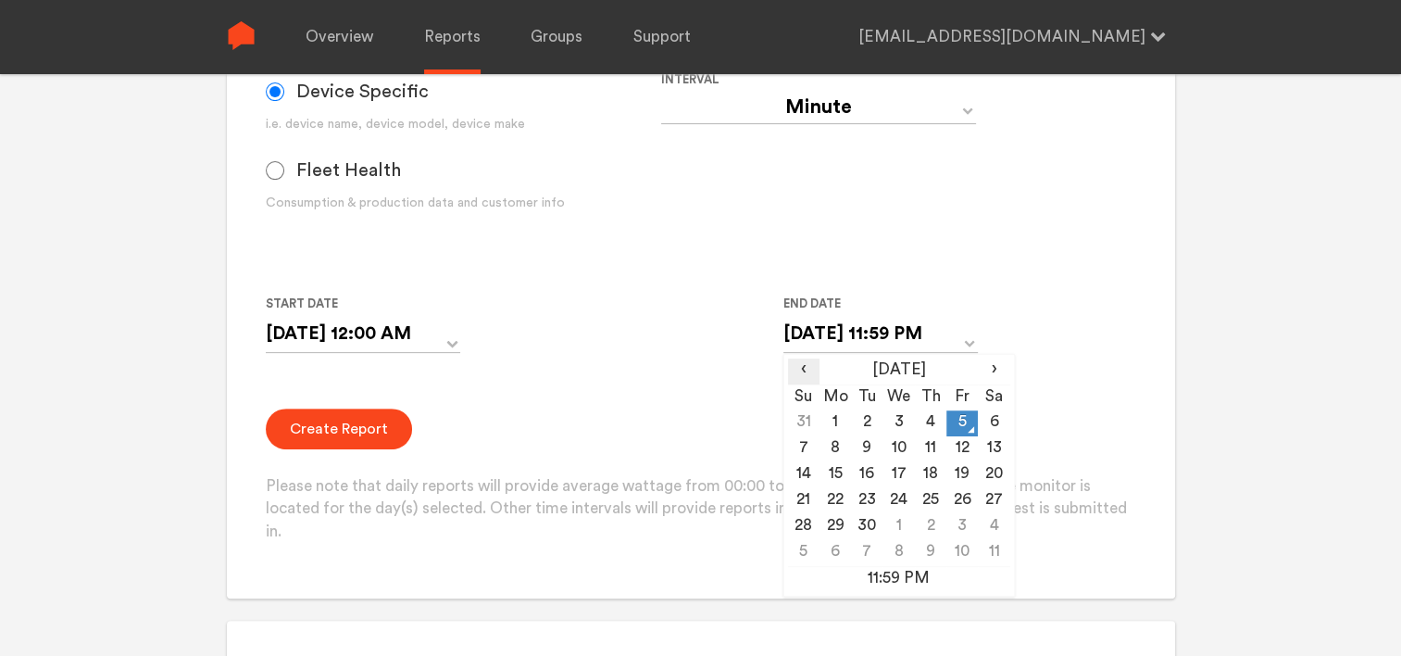
click at [811, 370] on span "‹" at bounding box center [803, 369] width 31 height 22
click at [932, 448] on td "7" at bounding box center [930, 449] width 31 height 26
type input "[DATE] 11:59 PM"
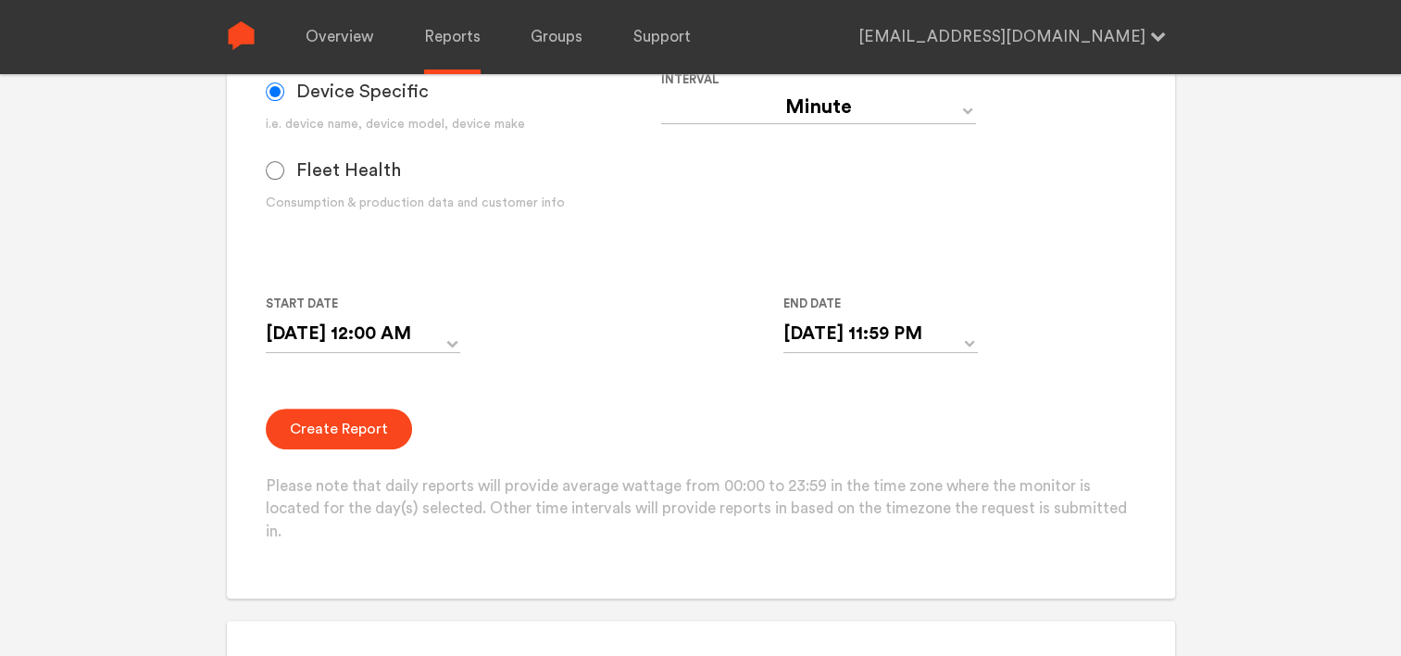
click at [434, 437] on div "Create Report Please note that daily reports will provide average wattage from …" at bounding box center [701, 475] width 870 height 135
click at [356, 426] on button "Create Report" at bounding box center [339, 428] width 146 height 41
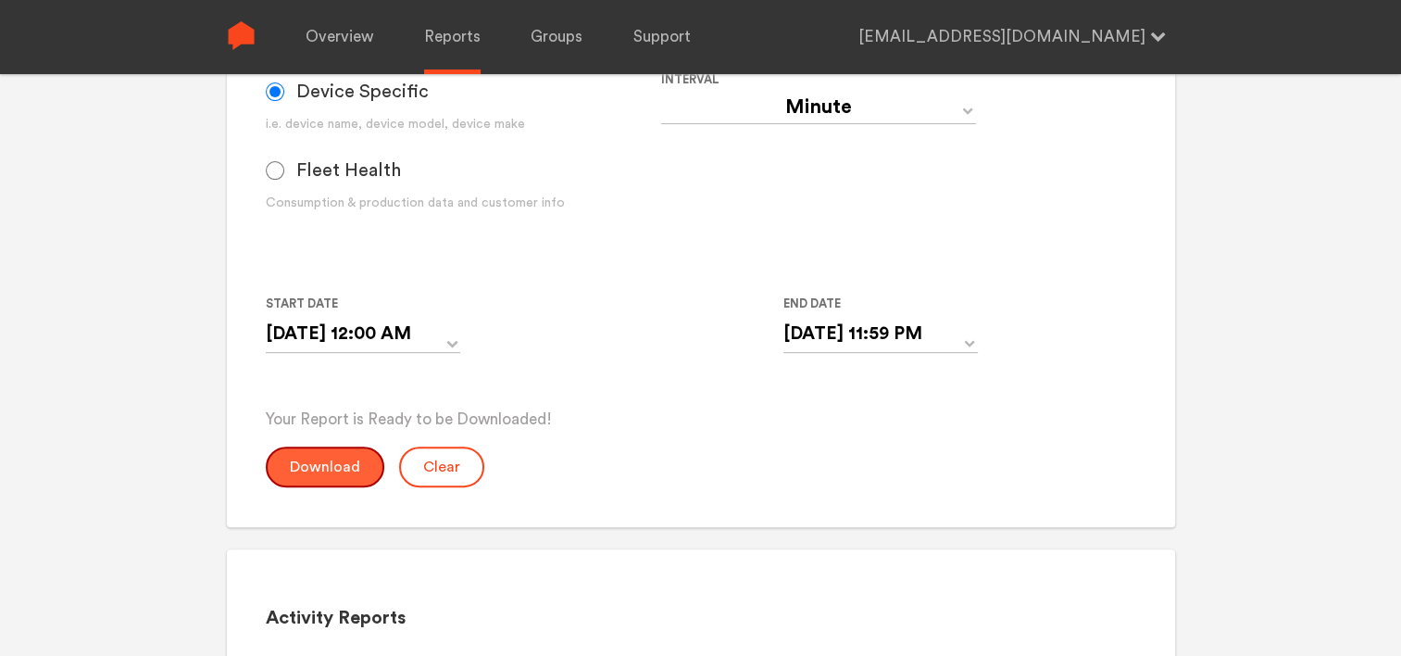
click at [296, 454] on button "Download" at bounding box center [325, 466] width 119 height 41
